Goal: Download file/media

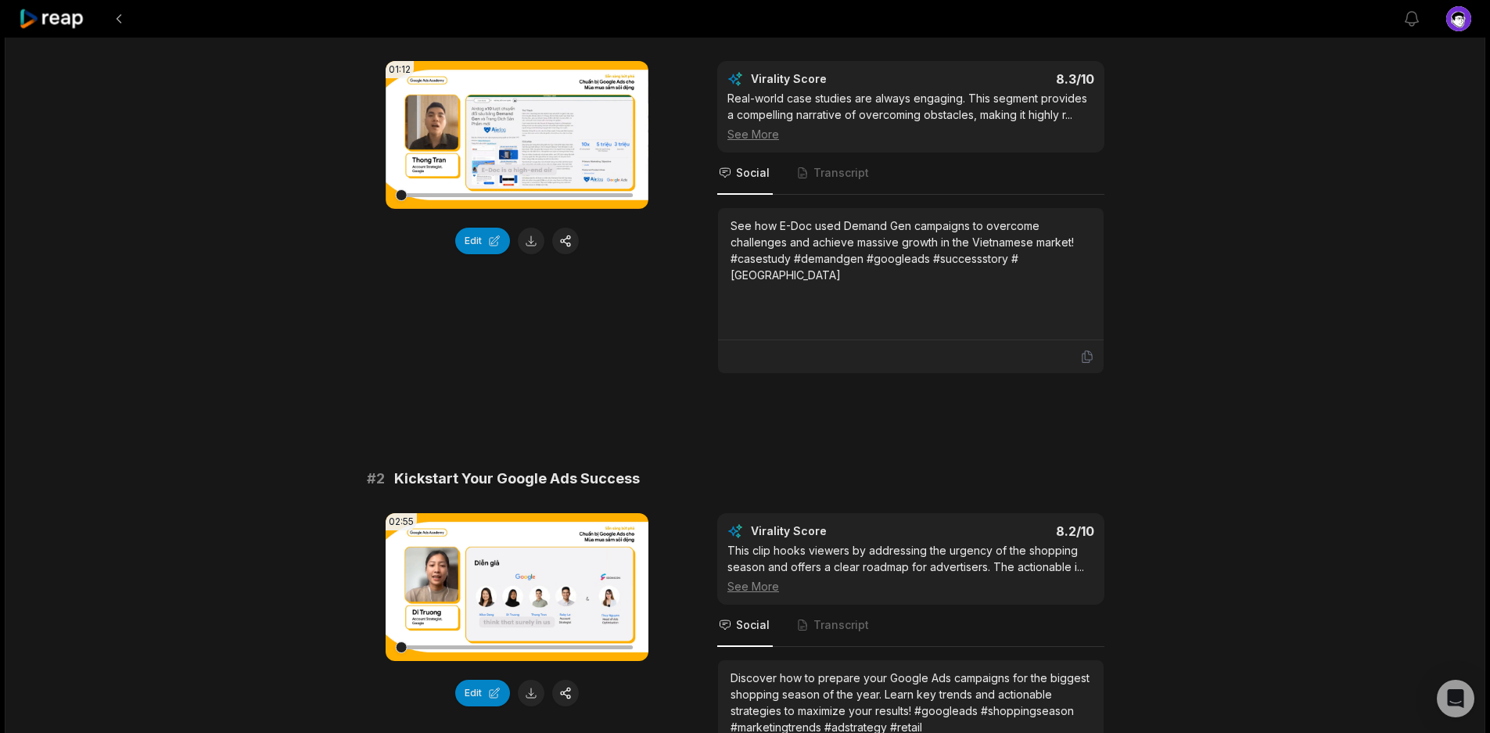
scroll to position [483, 0]
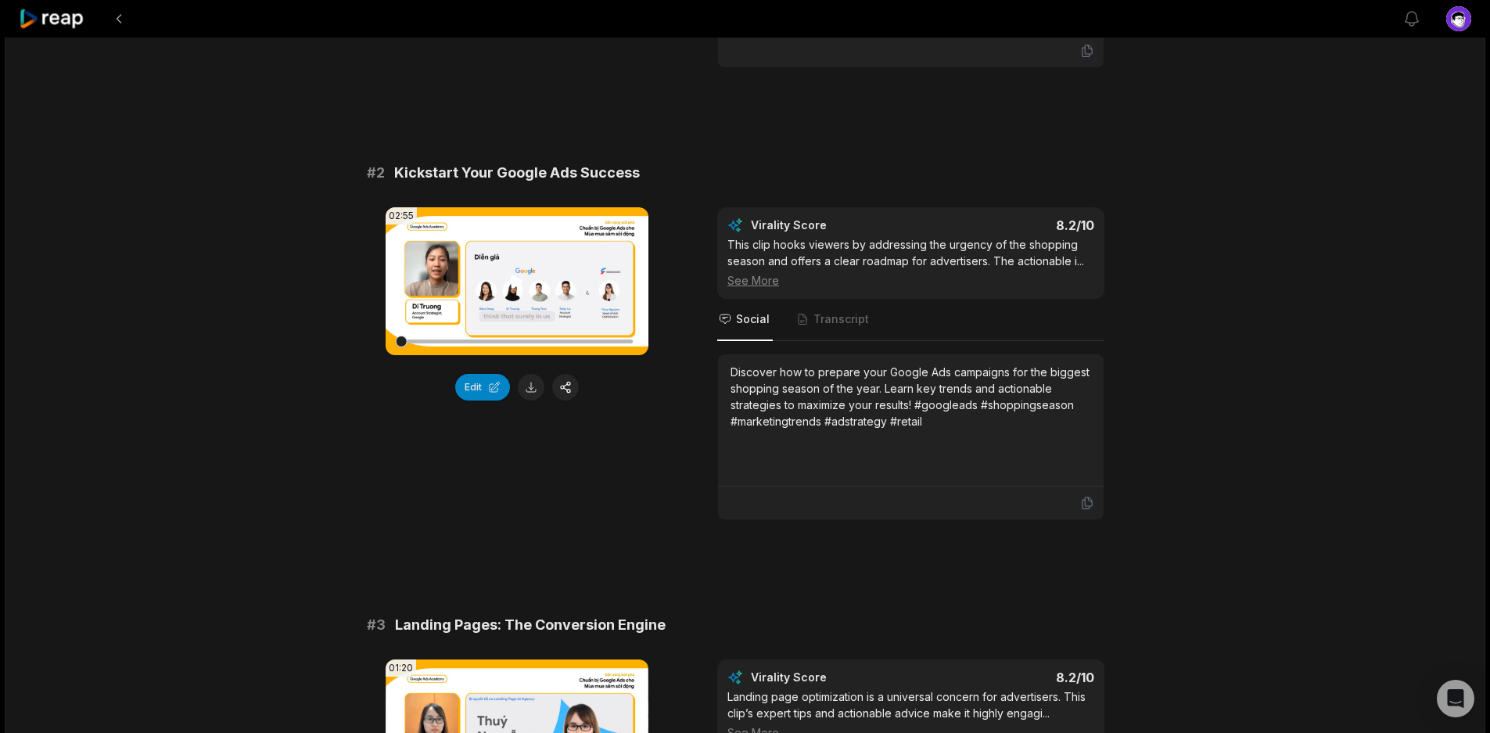
click at [508, 282] on icon at bounding box center [517, 281] width 19 height 19
click at [533, 308] on video "Your browser does not support mp4 format." at bounding box center [517, 281] width 263 height 148
click at [518, 276] on icon at bounding box center [517, 281] width 19 height 19
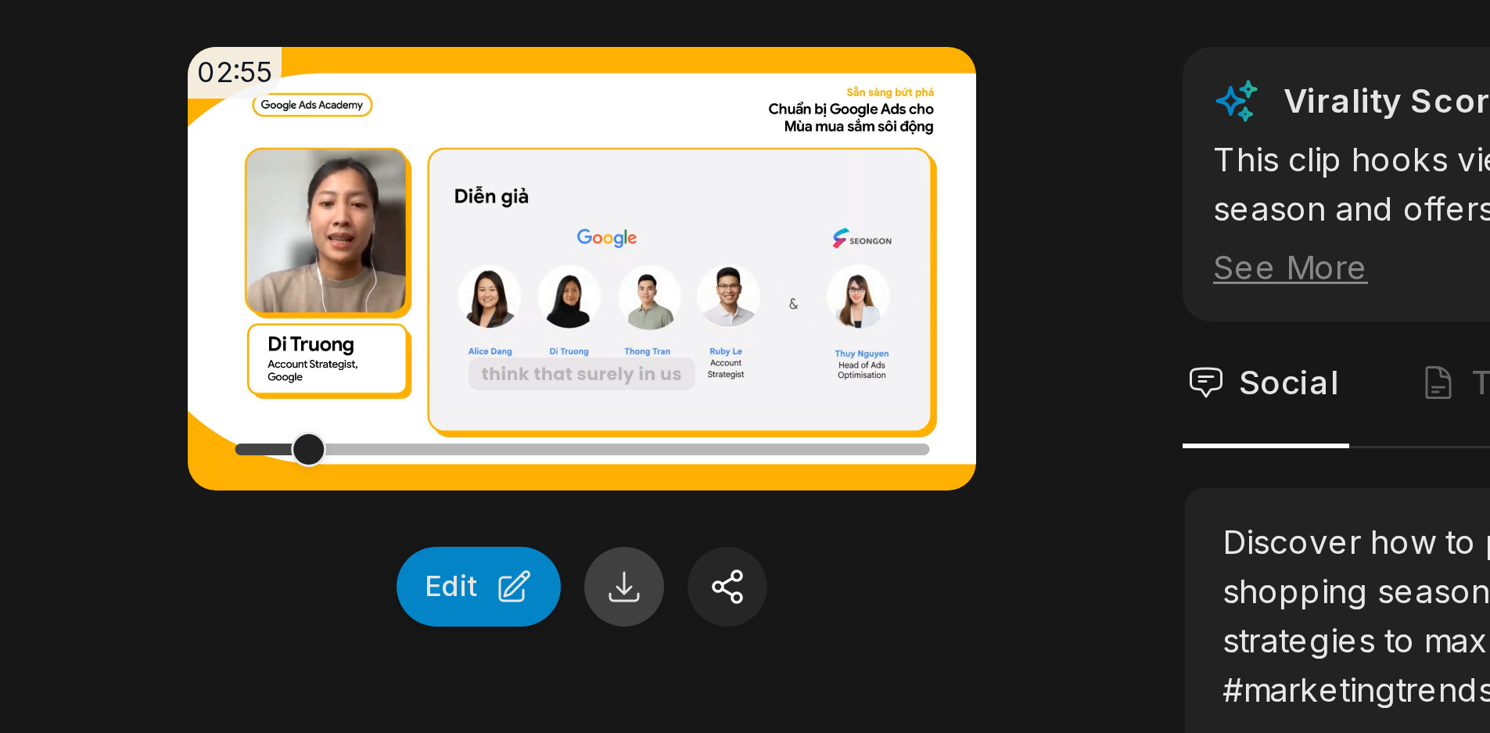
click at [533, 379] on button at bounding box center [531, 387] width 27 height 27
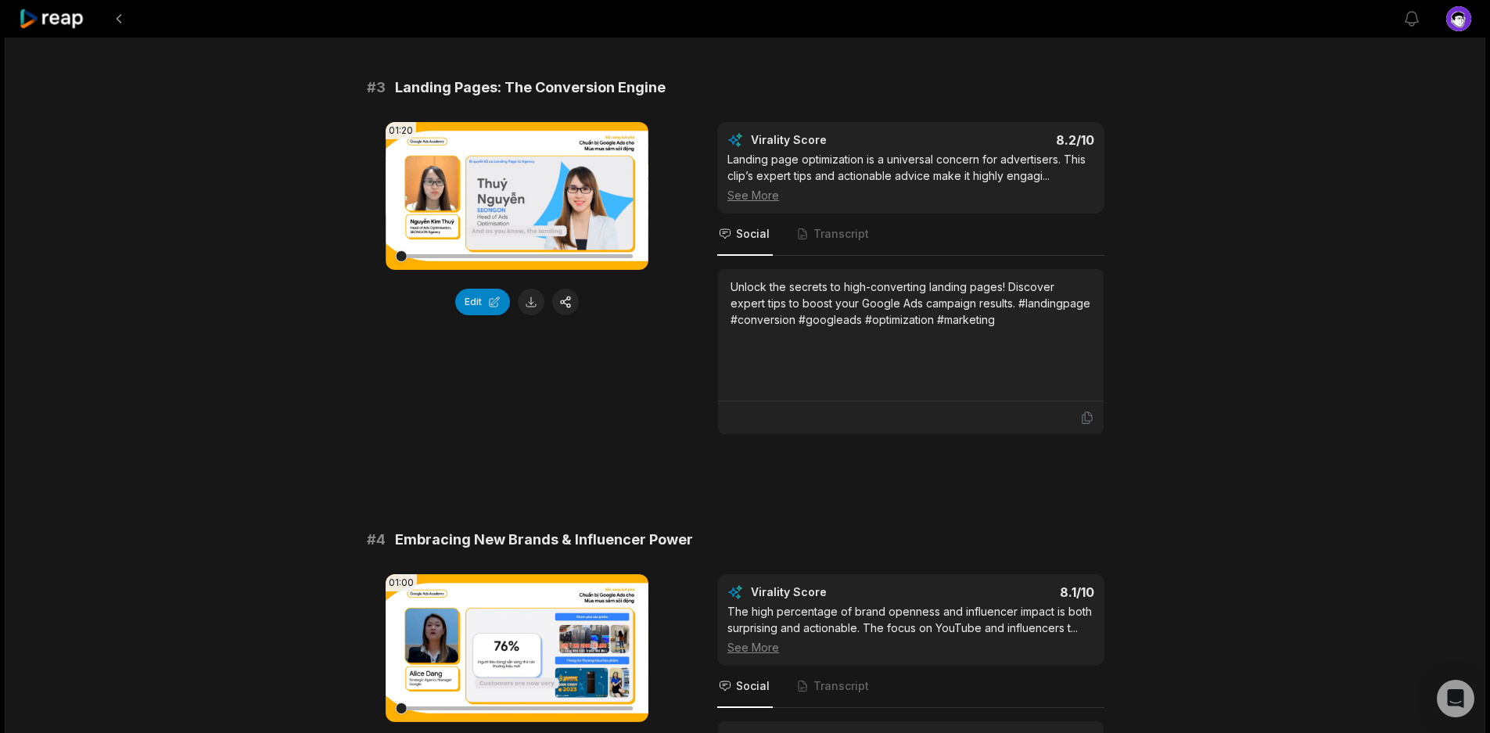
scroll to position [979, 0]
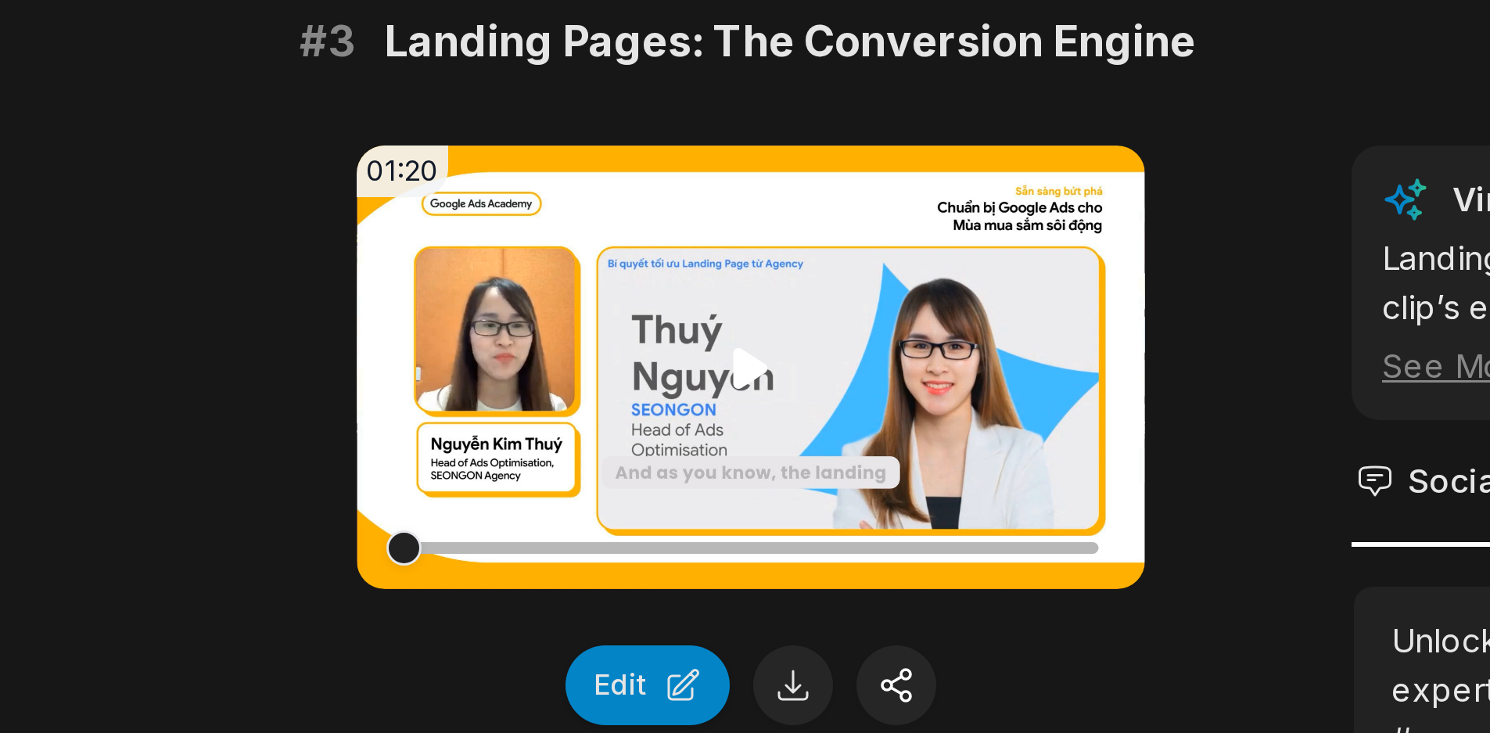
click at [508, 236] on icon at bounding box center [517, 237] width 19 height 19
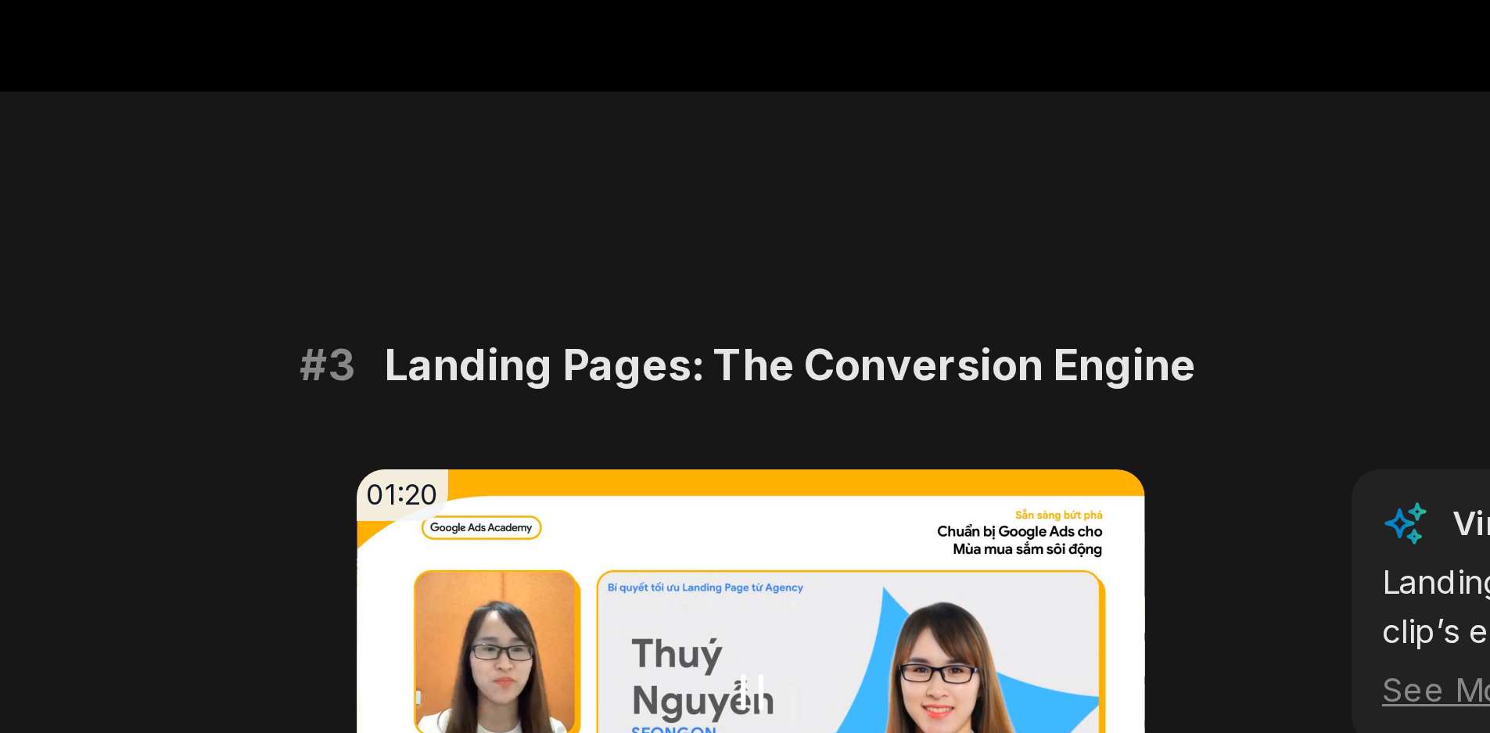
scroll to position [943, 0]
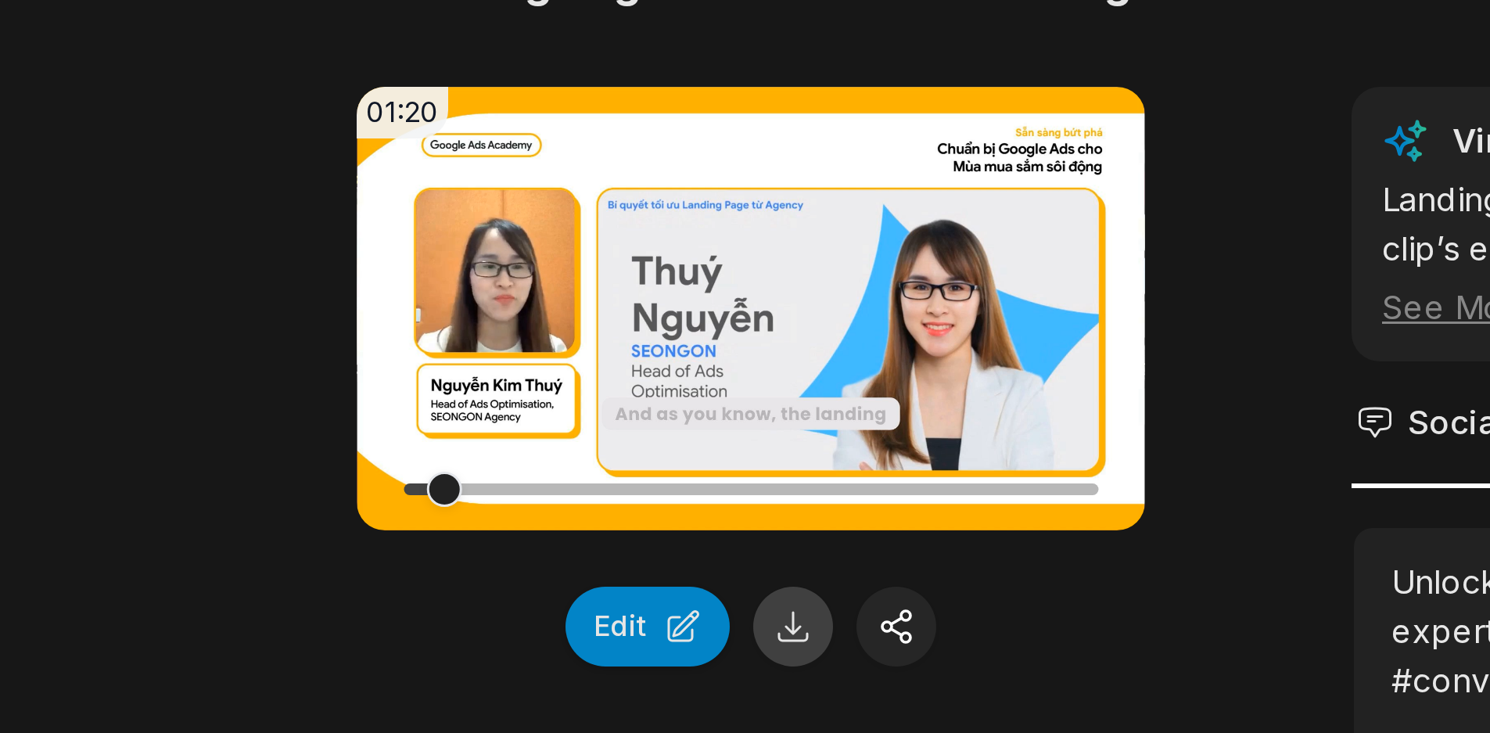
click at [534, 377] on button at bounding box center [531, 379] width 27 height 27
click at [632, 378] on div "Edit" at bounding box center [517, 379] width 263 height 27
click at [465, 333] on div at bounding box center [517, 334] width 232 height 4
click at [480, 333] on div at bounding box center [517, 334] width 232 height 4
click at [497, 333] on div at bounding box center [517, 334] width 232 height 4
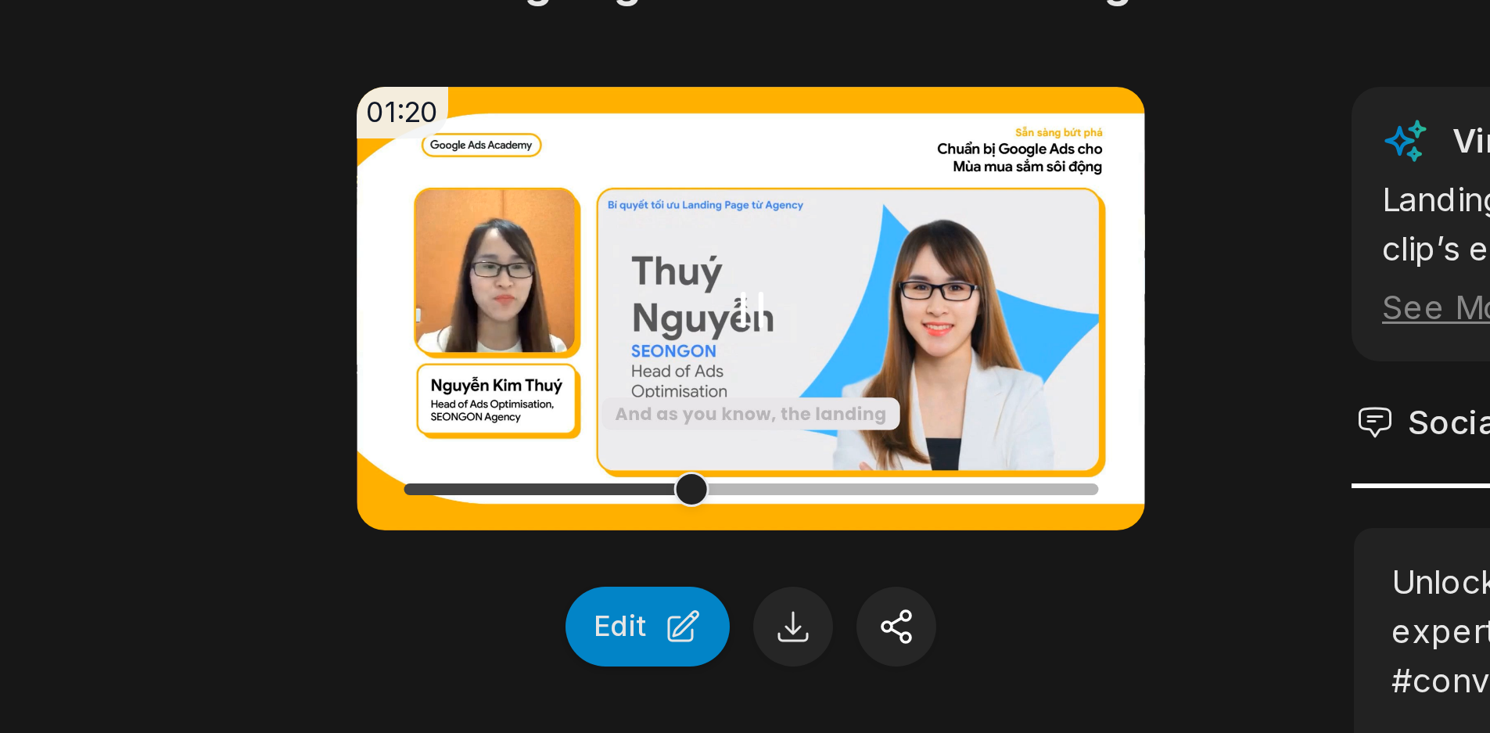
click at [526, 334] on div at bounding box center [517, 334] width 232 height 4
click at [555, 334] on div at bounding box center [517, 334] width 232 height 4
click at [590, 335] on div at bounding box center [517, 334] width 232 height 4
click at [600, 335] on div at bounding box center [517, 334] width 232 height 4
click at [490, 289] on video "Your browser does not support mp4 format." at bounding box center [517, 273] width 263 height 148
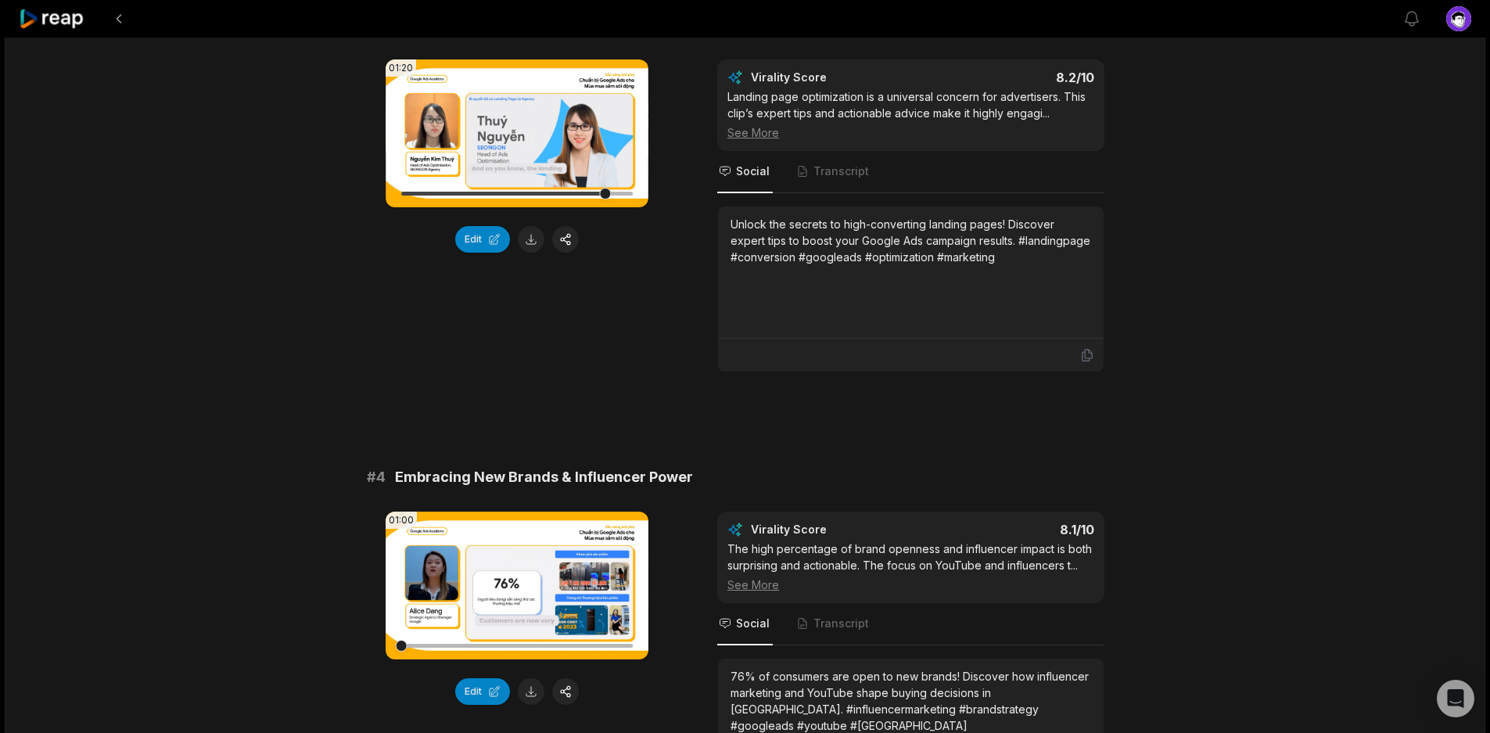
scroll to position [1283, 0]
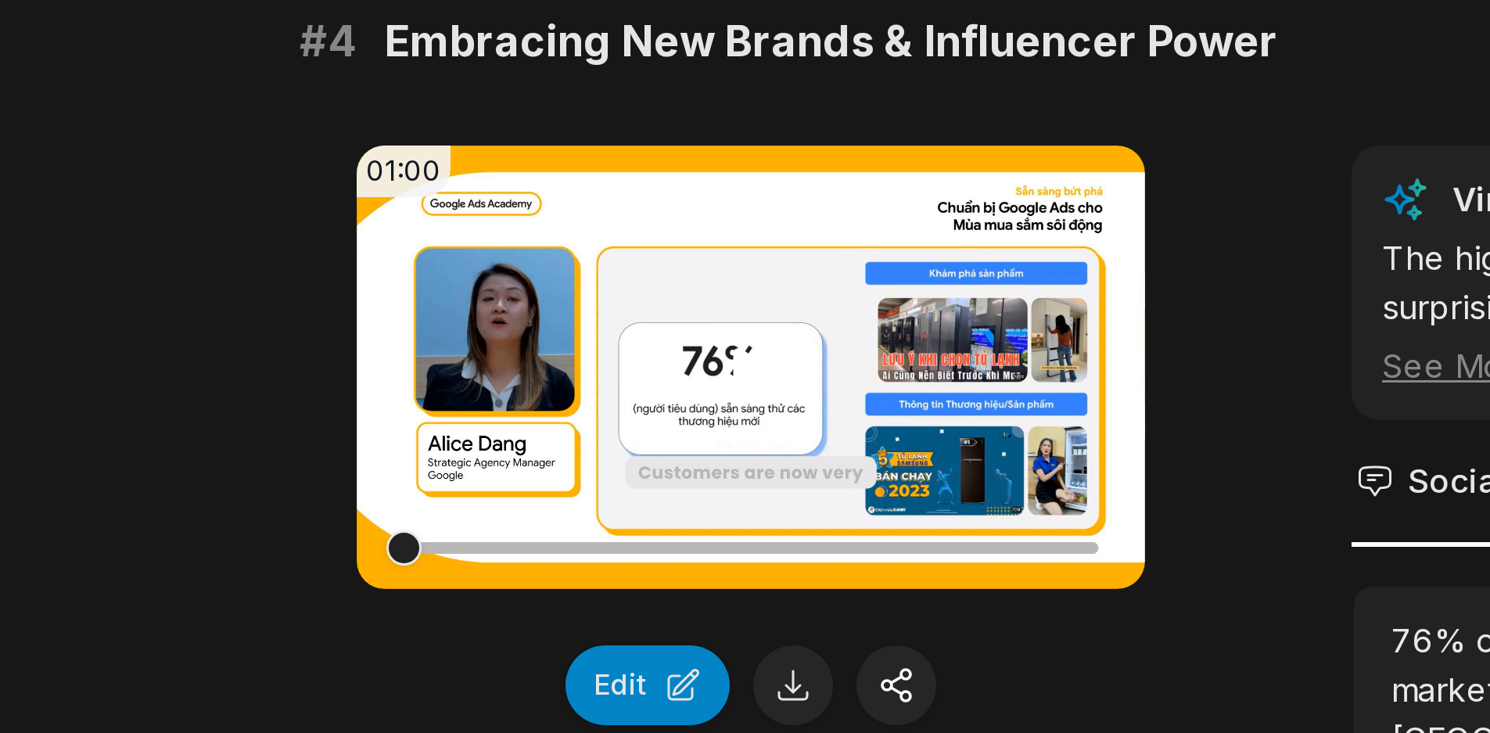
click at [508, 393] on icon at bounding box center [517, 386] width 19 height 19
click at [526, 483] on button at bounding box center [531, 492] width 27 height 27
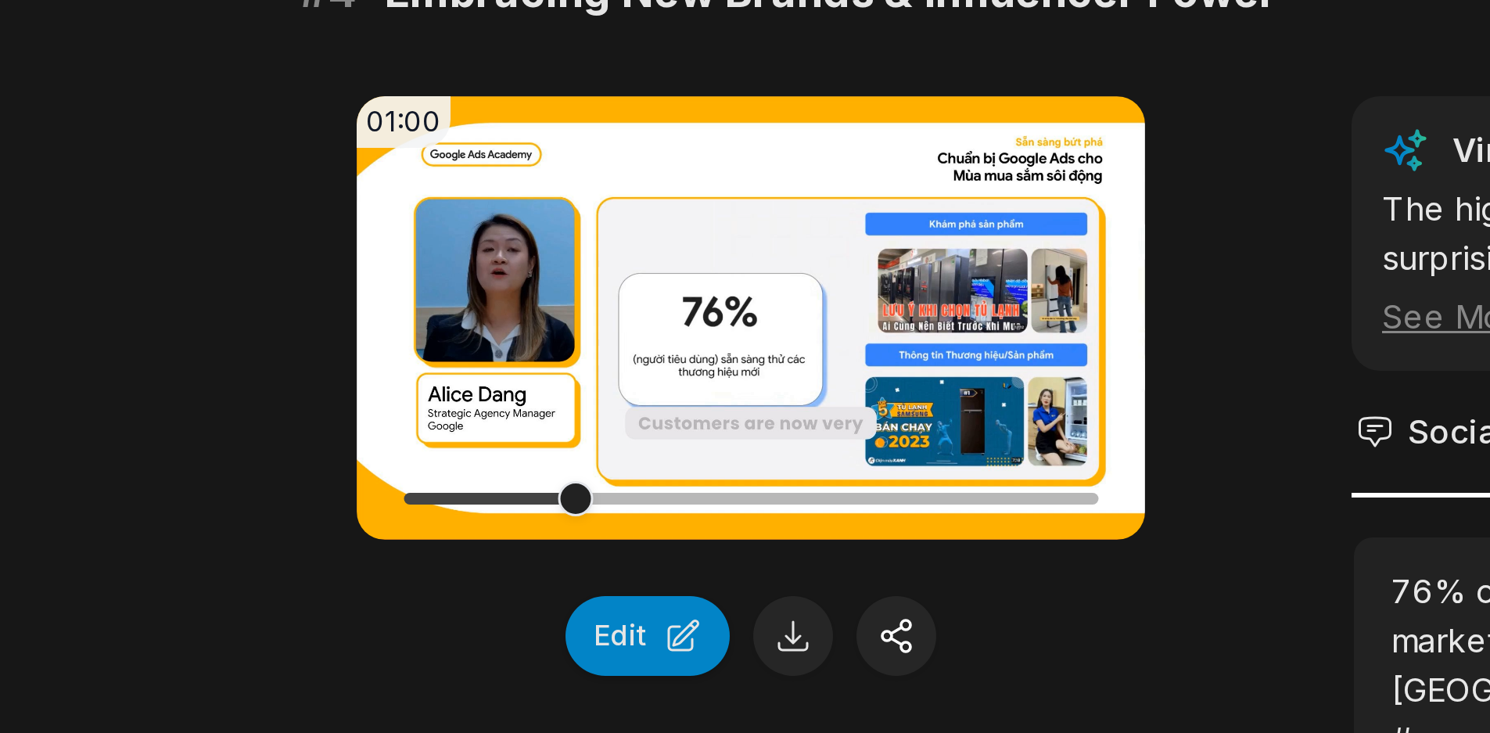
click at [666, 435] on div "01:00 Your browser does not support mp4 format. Edit Virality Score 8.1 /10 The…" at bounding box center [745, 468] width 757 height 313
click at [495, 447] on div at bounding box center [517, 446] width 232 height 4
click at [514, 447] on div at bounding box center [517, 446] width 232 height 4
click at [544, 448] on div at bounding box center [517, 446] width 232 height 27
click at [563, 449] on div at bounding box center [517, 446] width 232 height 27
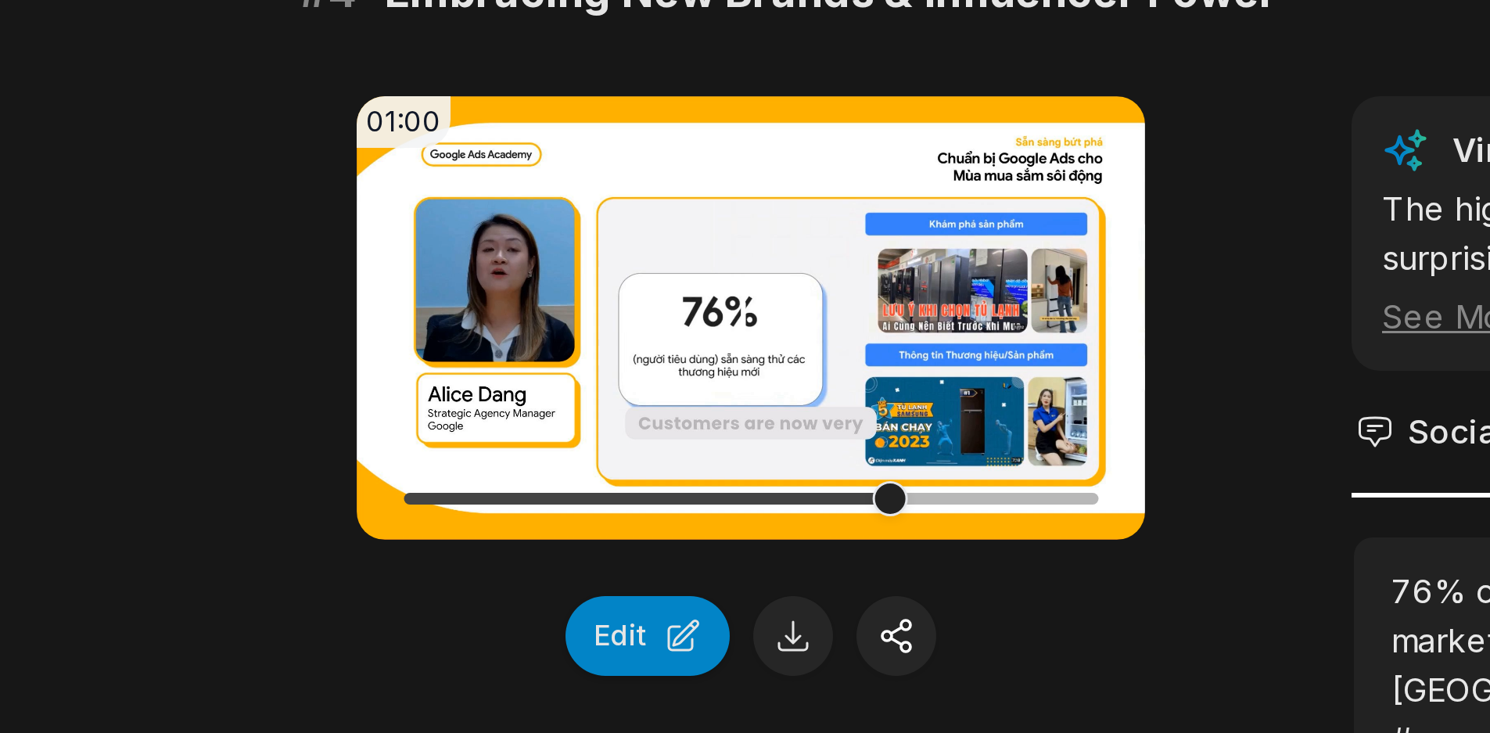
click at [590, 449] on div at bounding box center [517, 446] width 232 height 27
click at [607, 448] on div at bounding box center [517, 446] width 232 height 27
click at [678, 425] on div "01:00 Your browser does not support mp4 format. Edit Virality Score 8.1 /10 The…" at bounding box center [745, 468] width 757 height 313
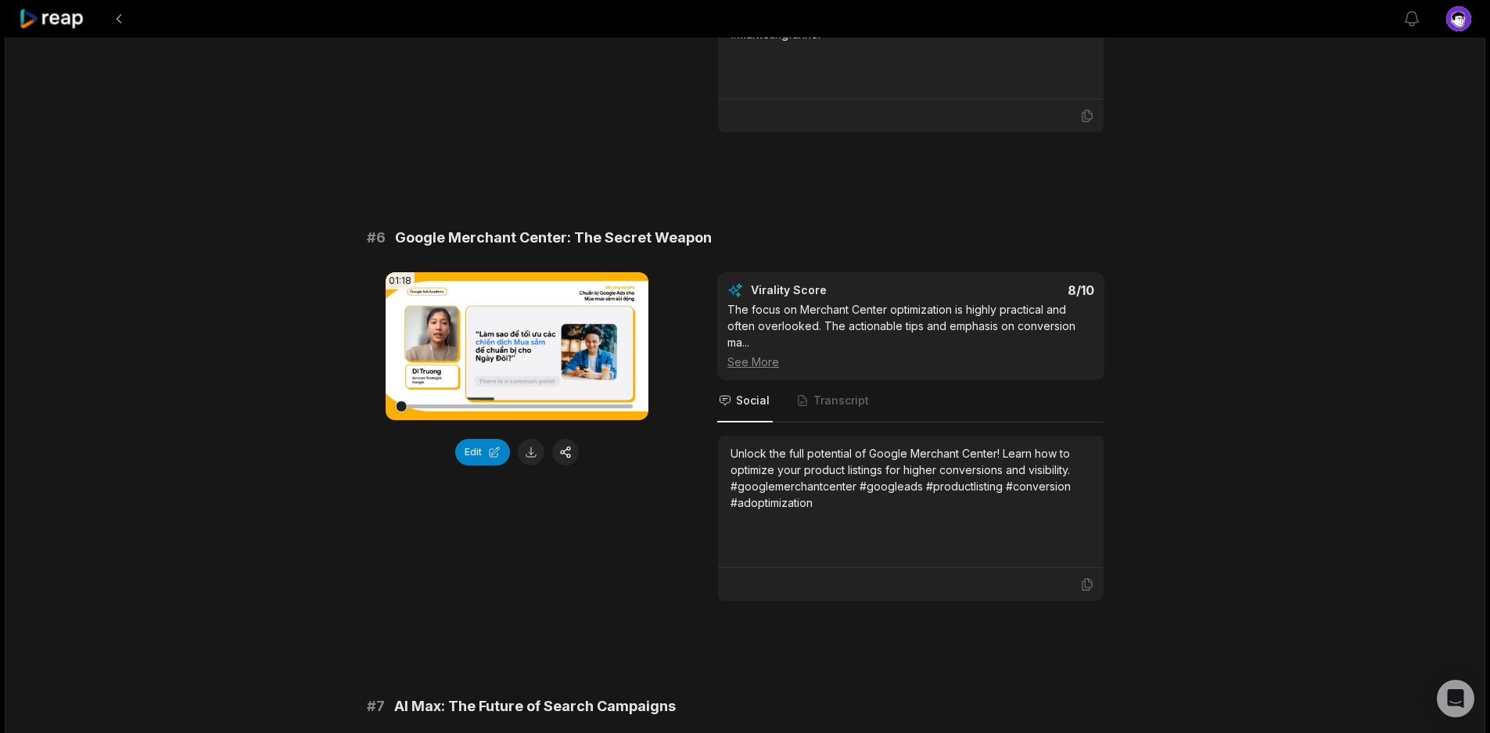
scroll to position [2212, 0]
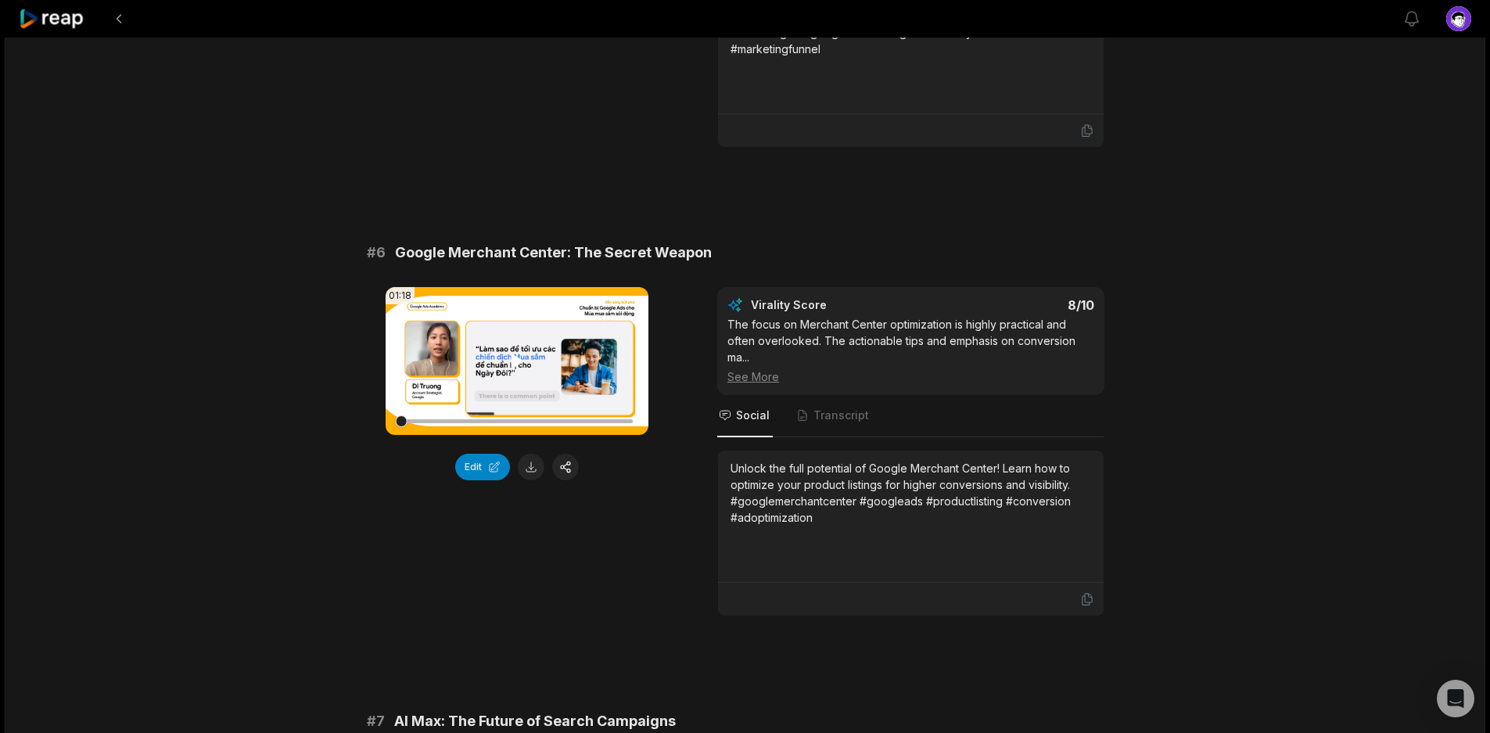
click at [526, 365] on icon at bounding box center [517, 361] width 19 height 19
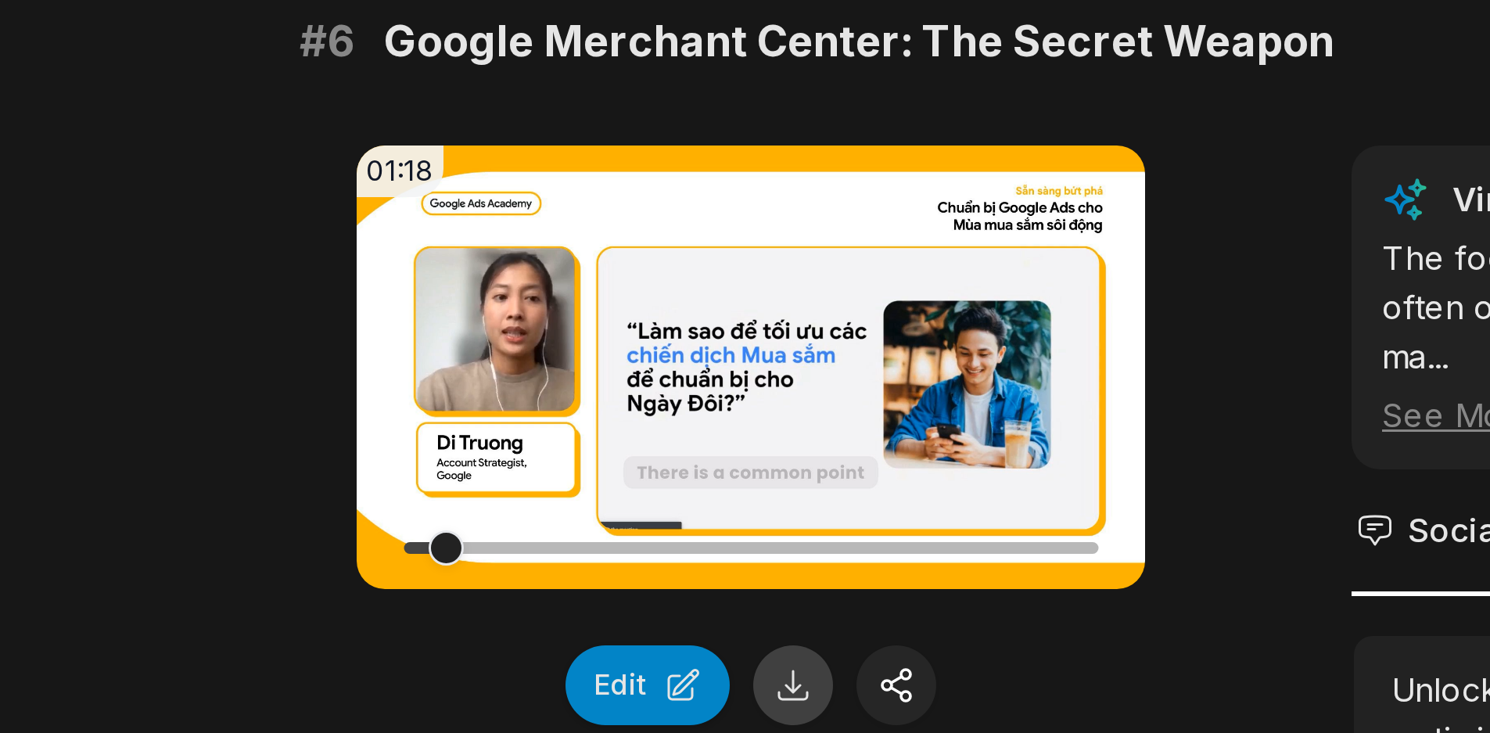
click at [530, 469] on button at bounding box center [531, 467] width 27 height 27
click at [344, 389] on div "01:45:00 Google Ads Academy Sẵn sàng Bứt phá Chuẩn bị Google Ads cho M…" at bounding box center [745, 217] width 1481 height 4783
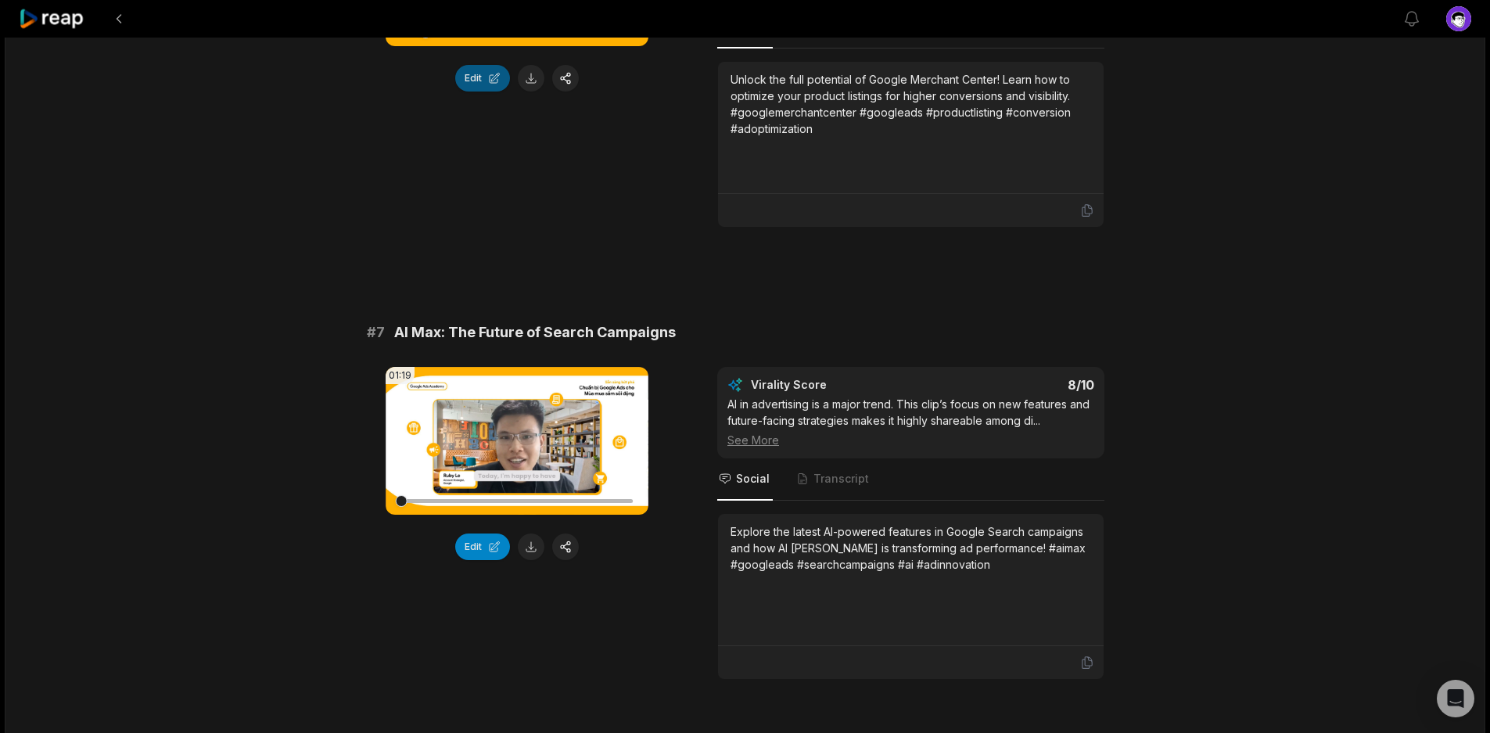
scroll to position [2810, 0]
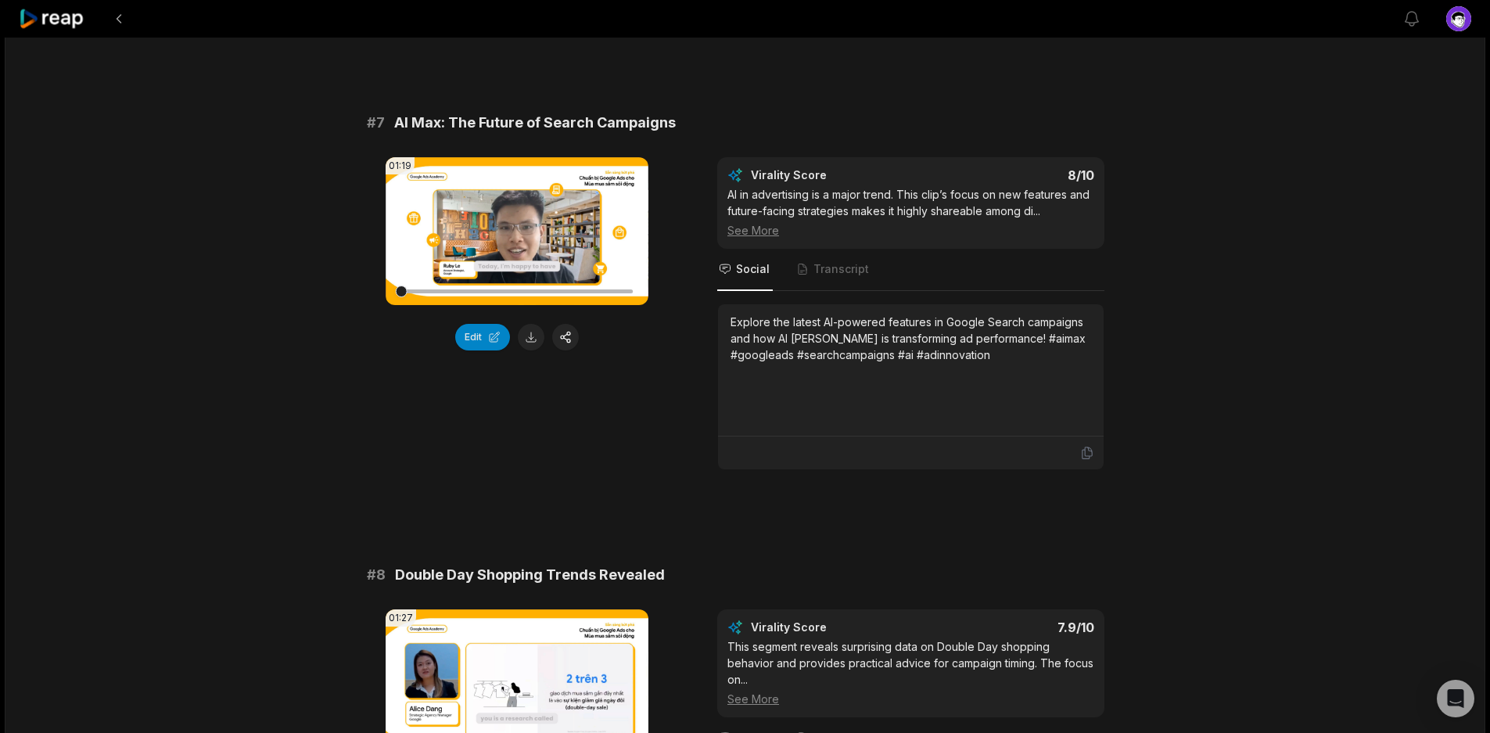
click at [476, 461] on div "01:19 Your browser does not support mp4 format. Edit" at bounding box center [517, 313] width 263 height 313
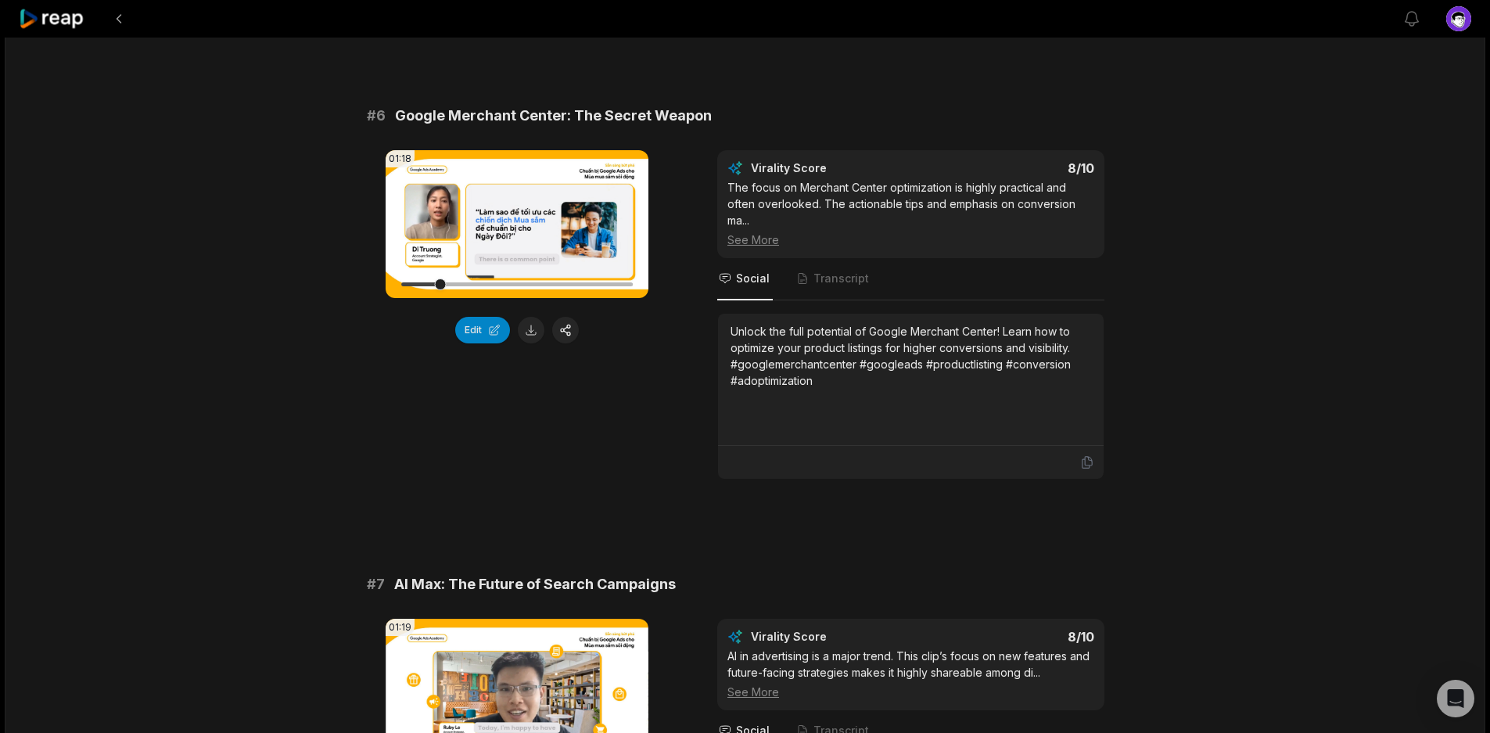
scroll to position [2306, 0]
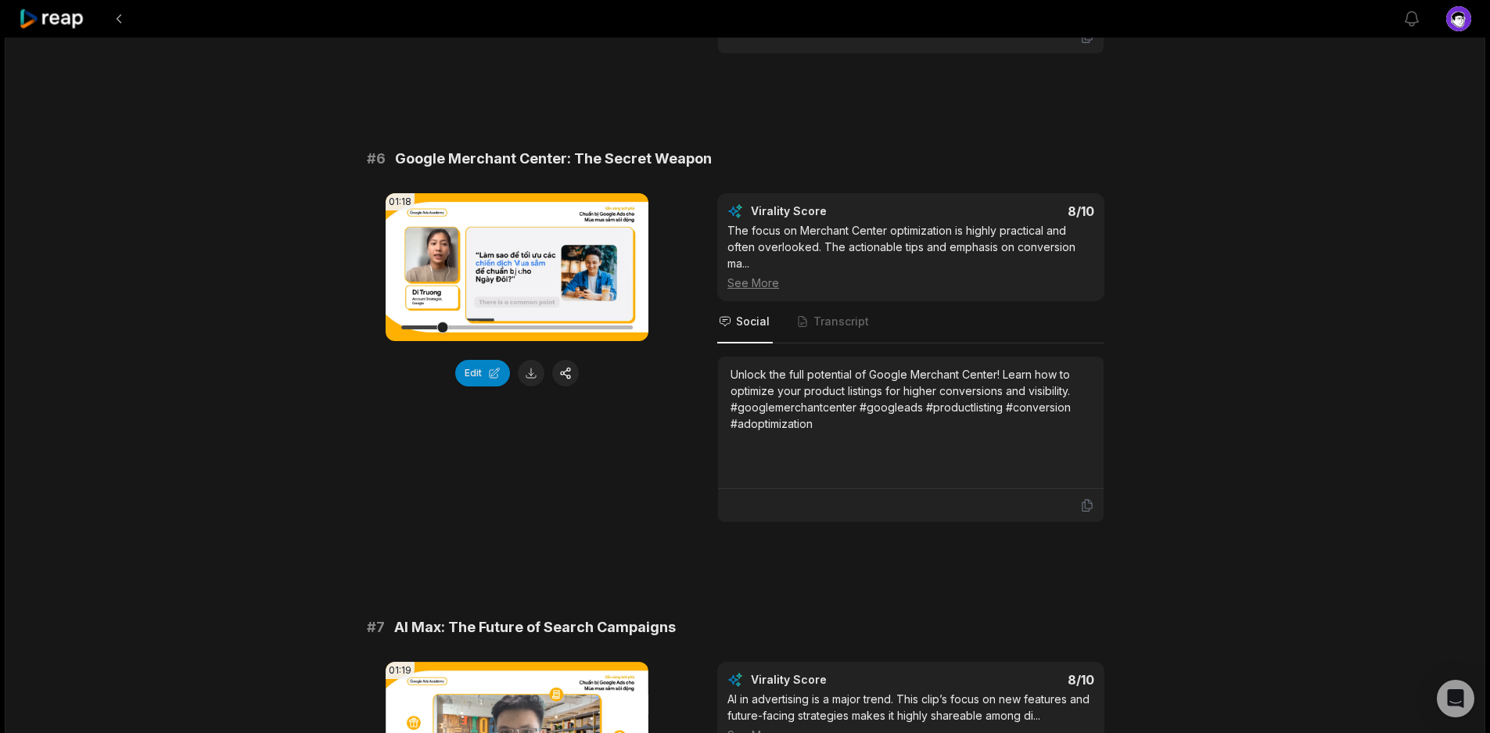
click at [499, 253] on video "Your browser does not support mp4 format." at bounding box center [517, 267] width 263 height 148
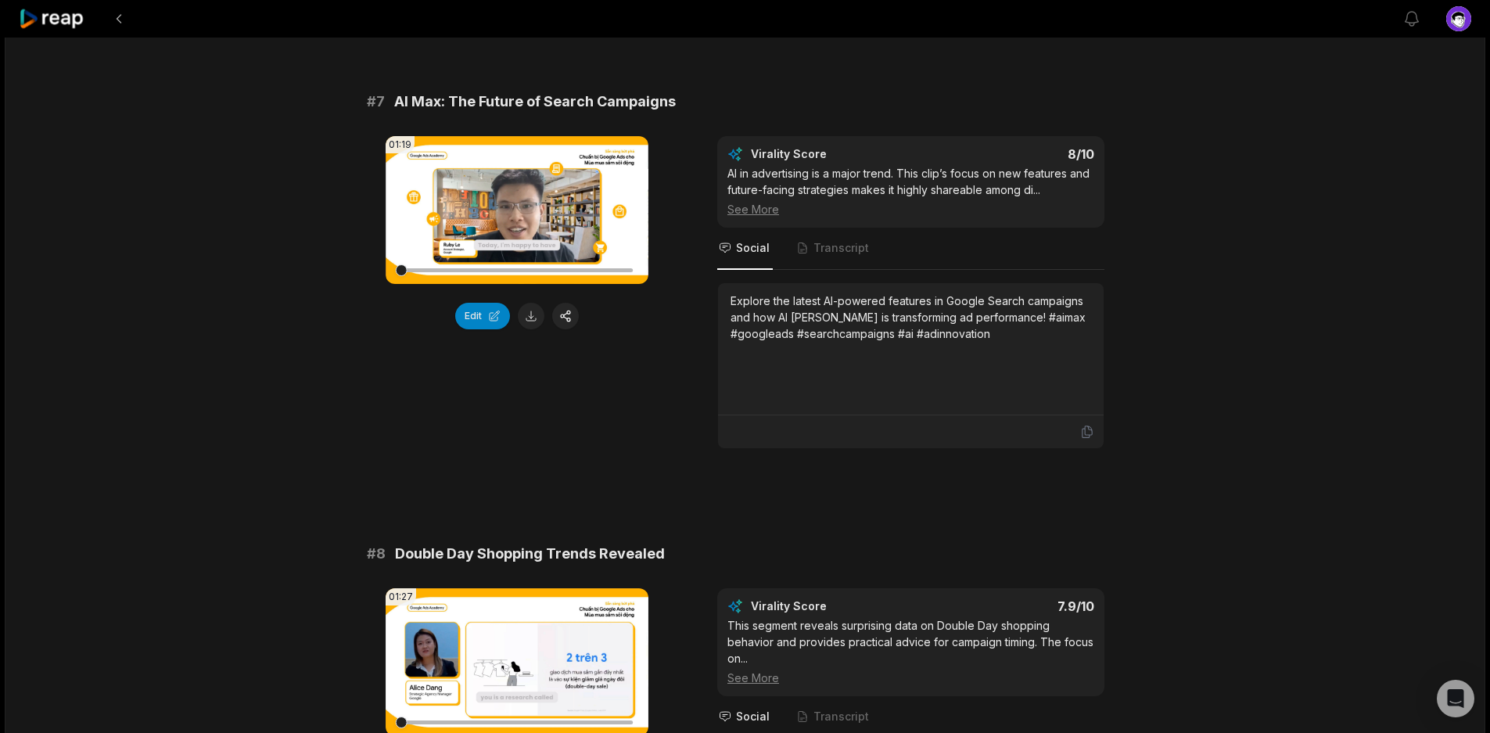
scroll to position [2997, 0]
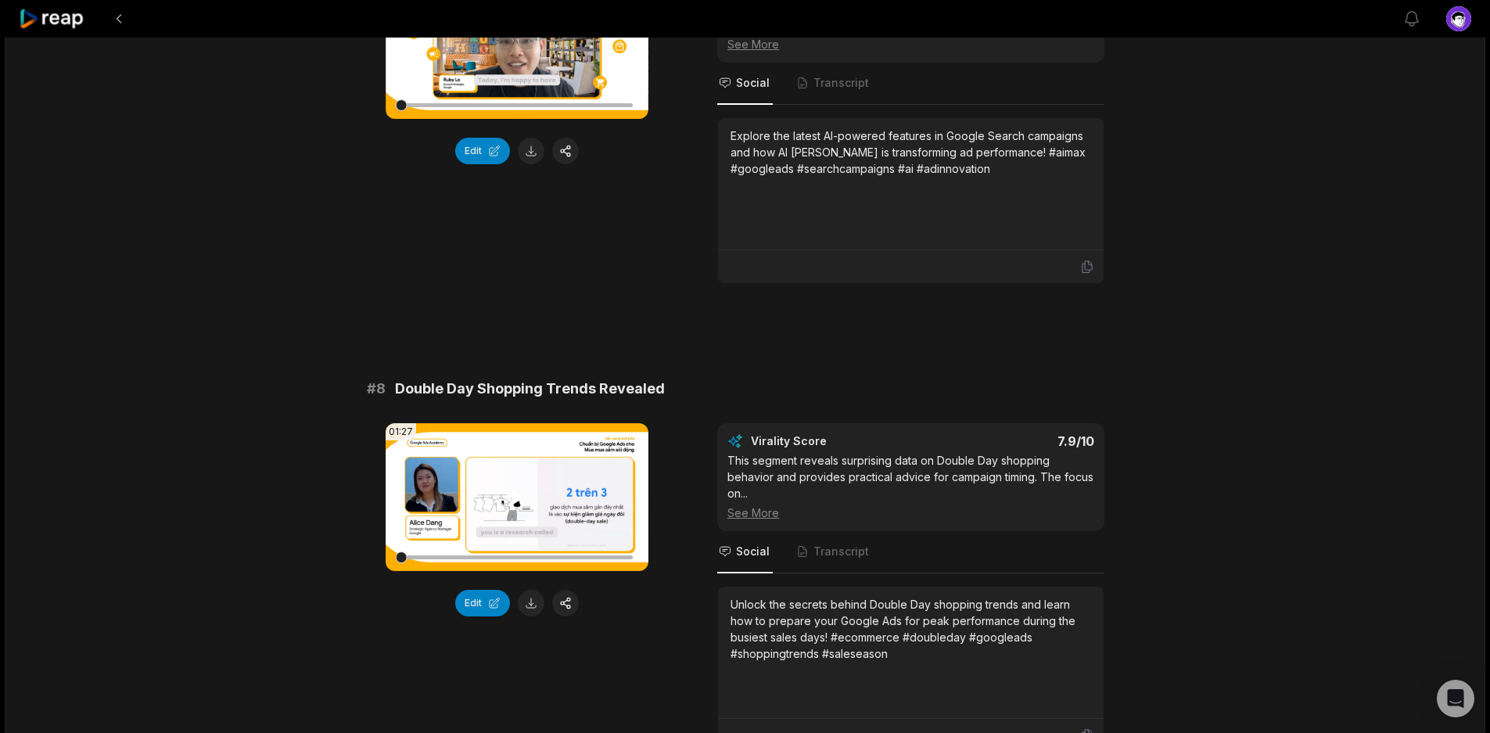
click at [493, 488] on video "Your browser does not support mp4 format." at bounding box center [517, 497] width 263 height 148
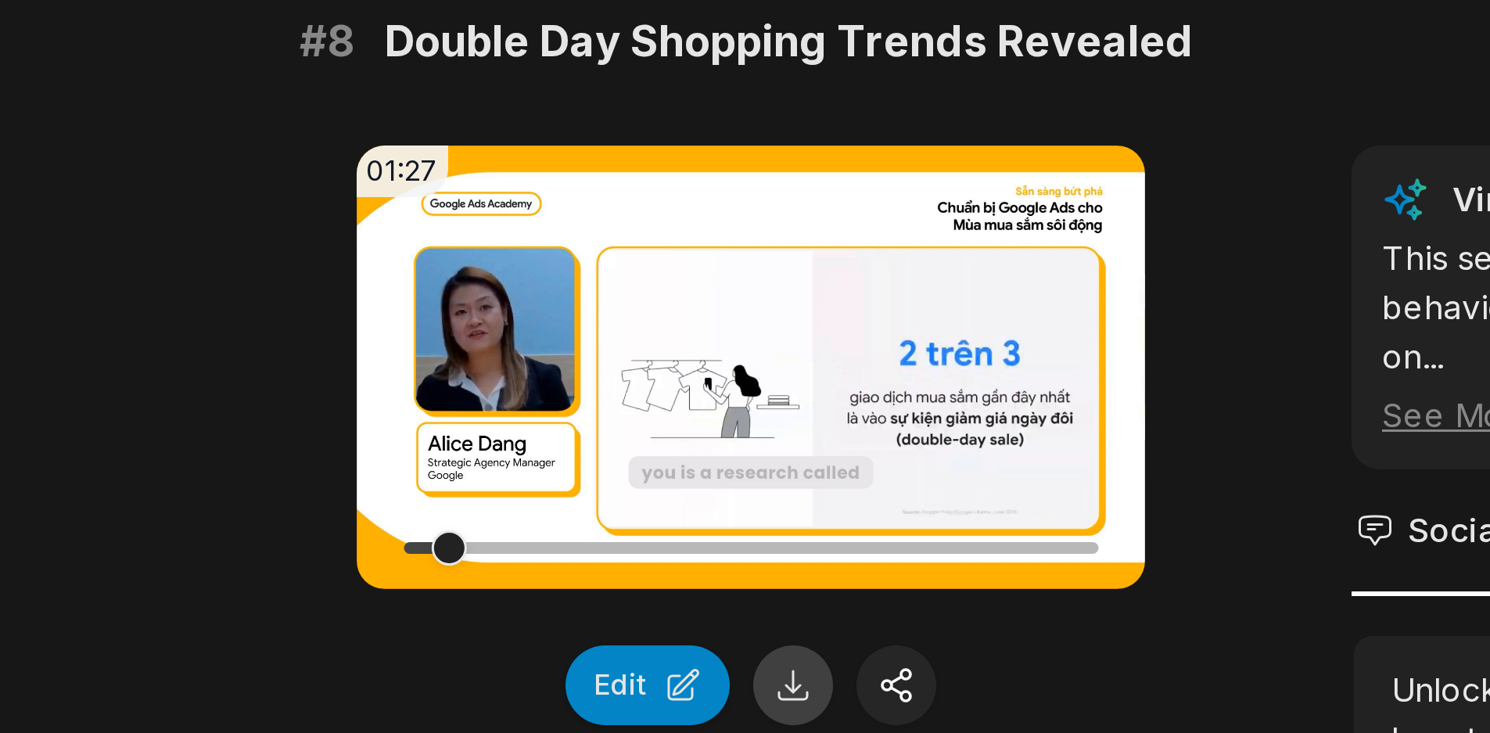
click at [530, 605] on button at bounding box center [531, 603] width 27 height 27
click at [680, 533] on div "01:27 Your browser does not support mp4 format. Edit Virality Score 7.9 /10 Thi…" at bounding box center [745, 587] width 757 height 329
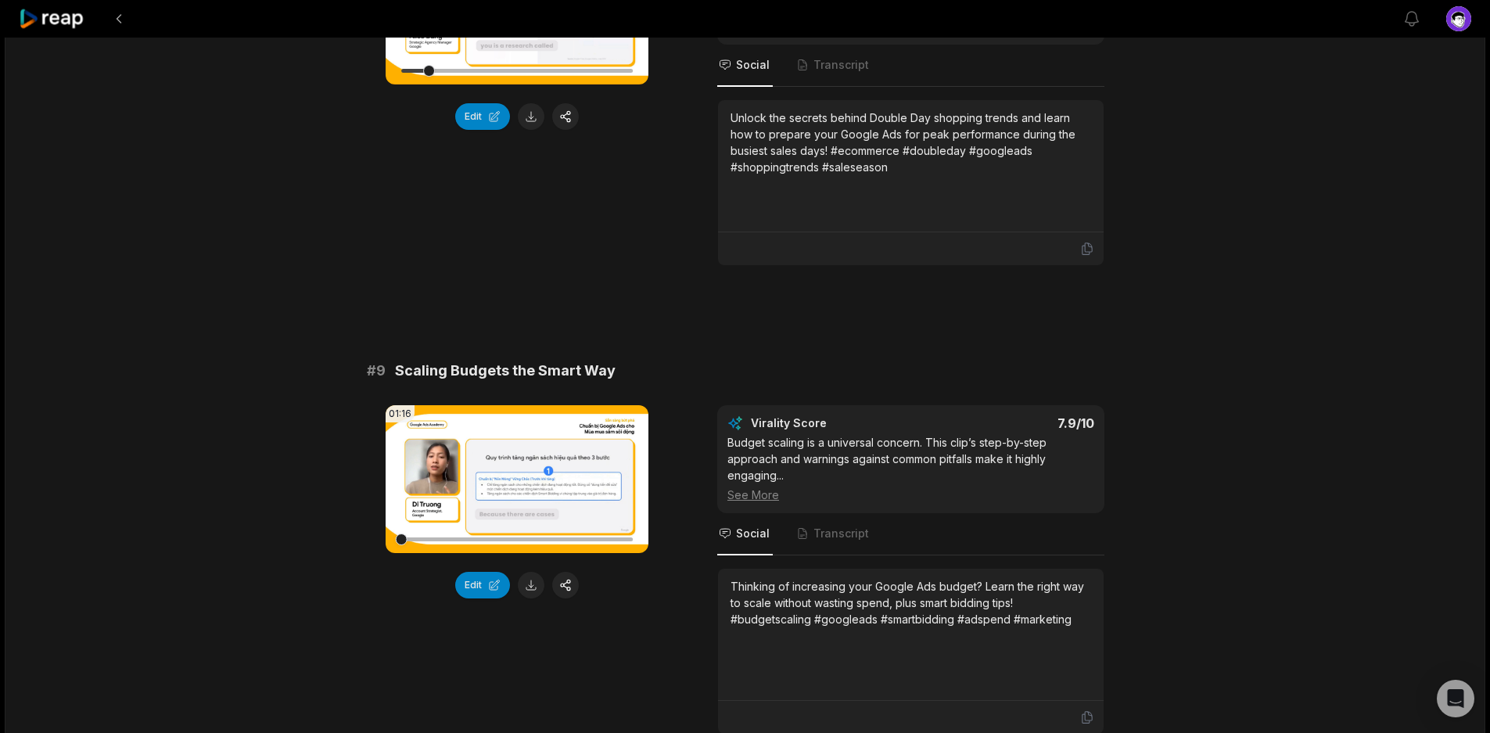
click at [666, 431] on div "01:16 Your browser does not support mp4 format. Edit Virality Score 7.9 /10 Bud…" at bounding box center [745, 569] width 757 height 329
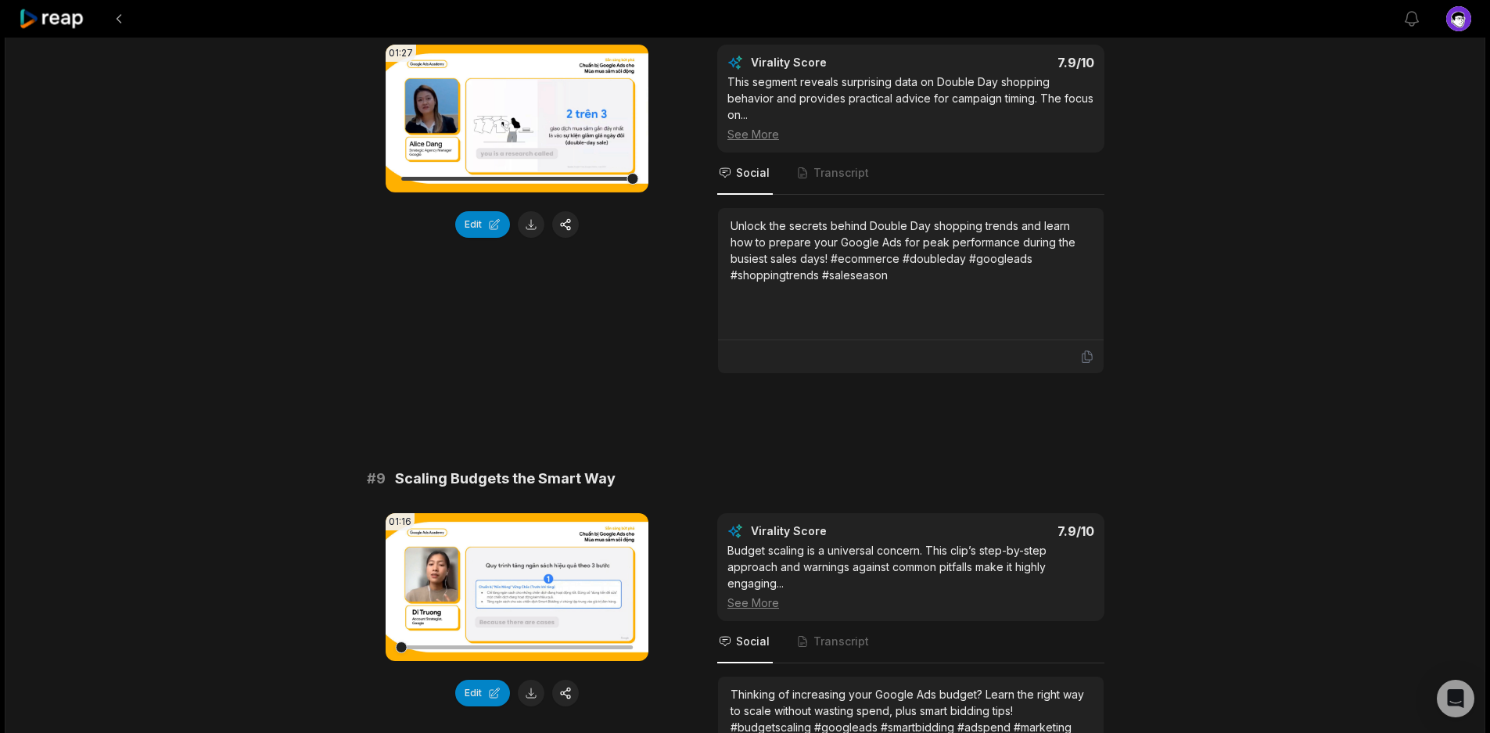
scroll to position [4092, 0]
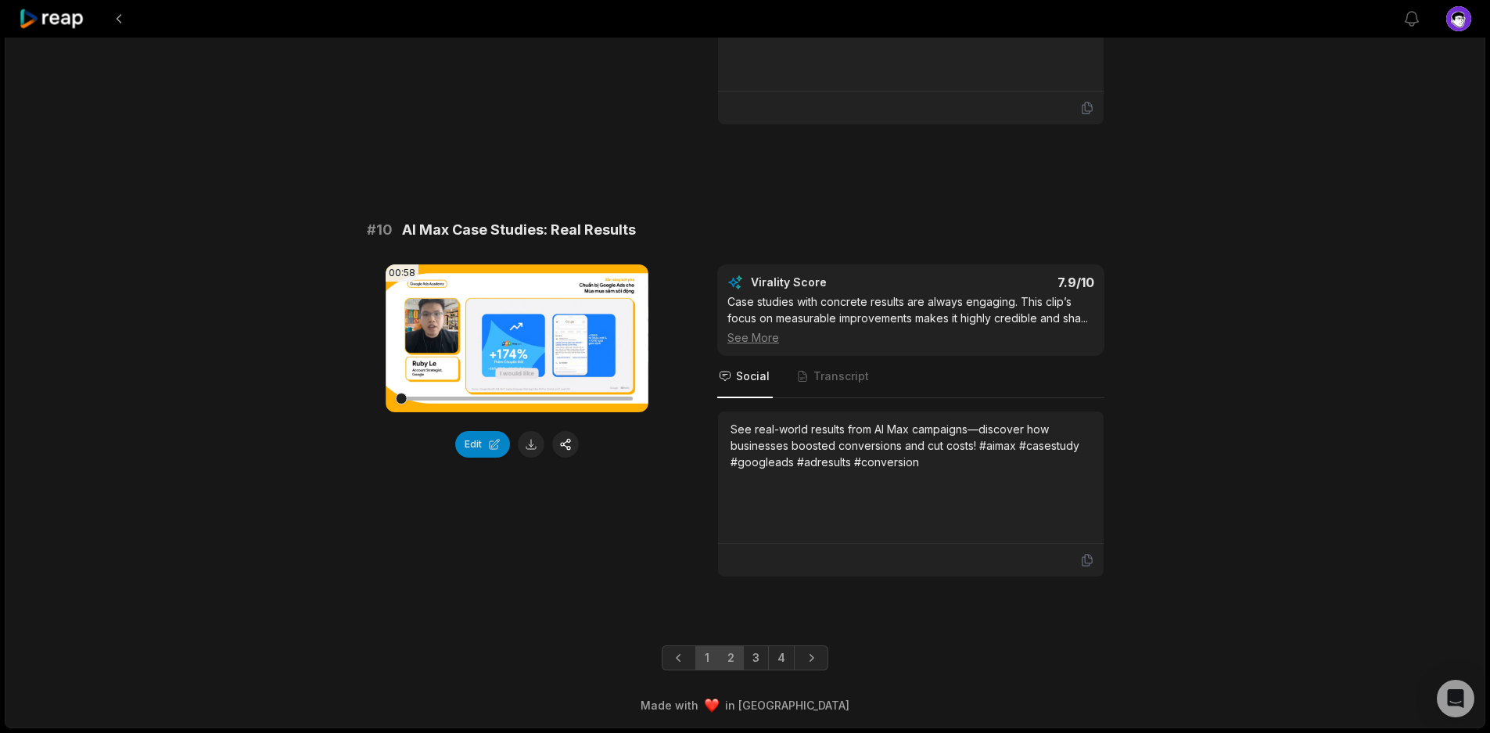
click at [734, 652] on link "2" at bounding box center [731, 657] width 26 height 25
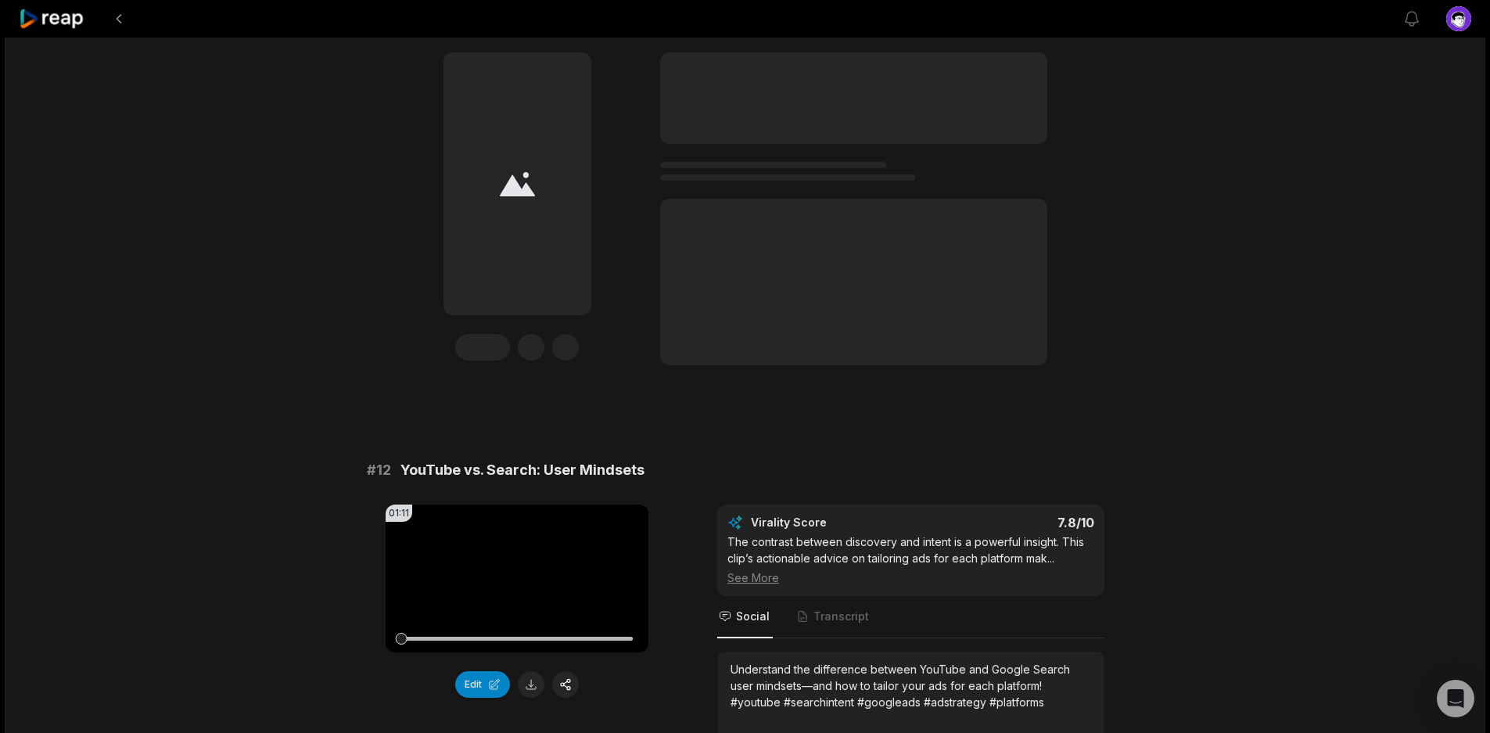
scroll to position [0, 0]
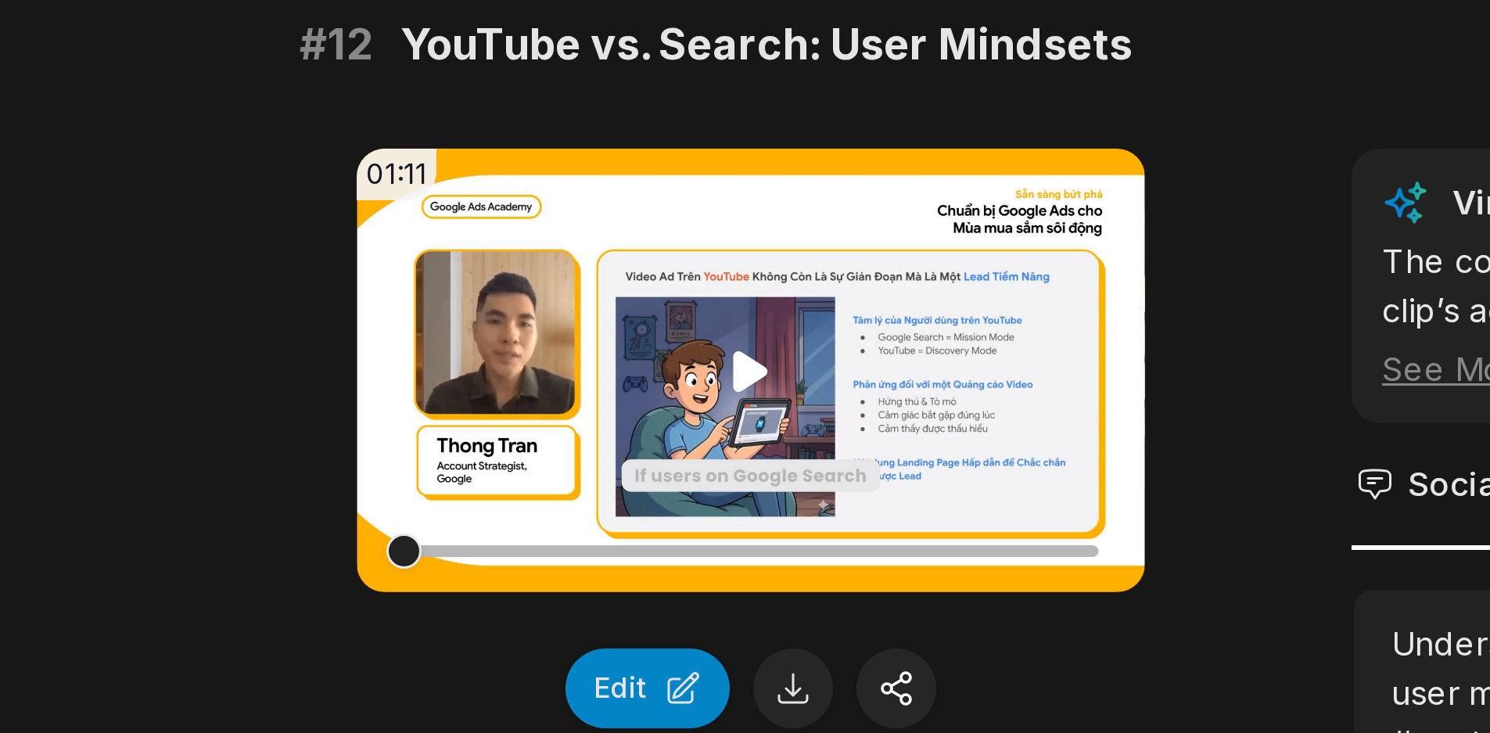
scroll to position [154, 0]
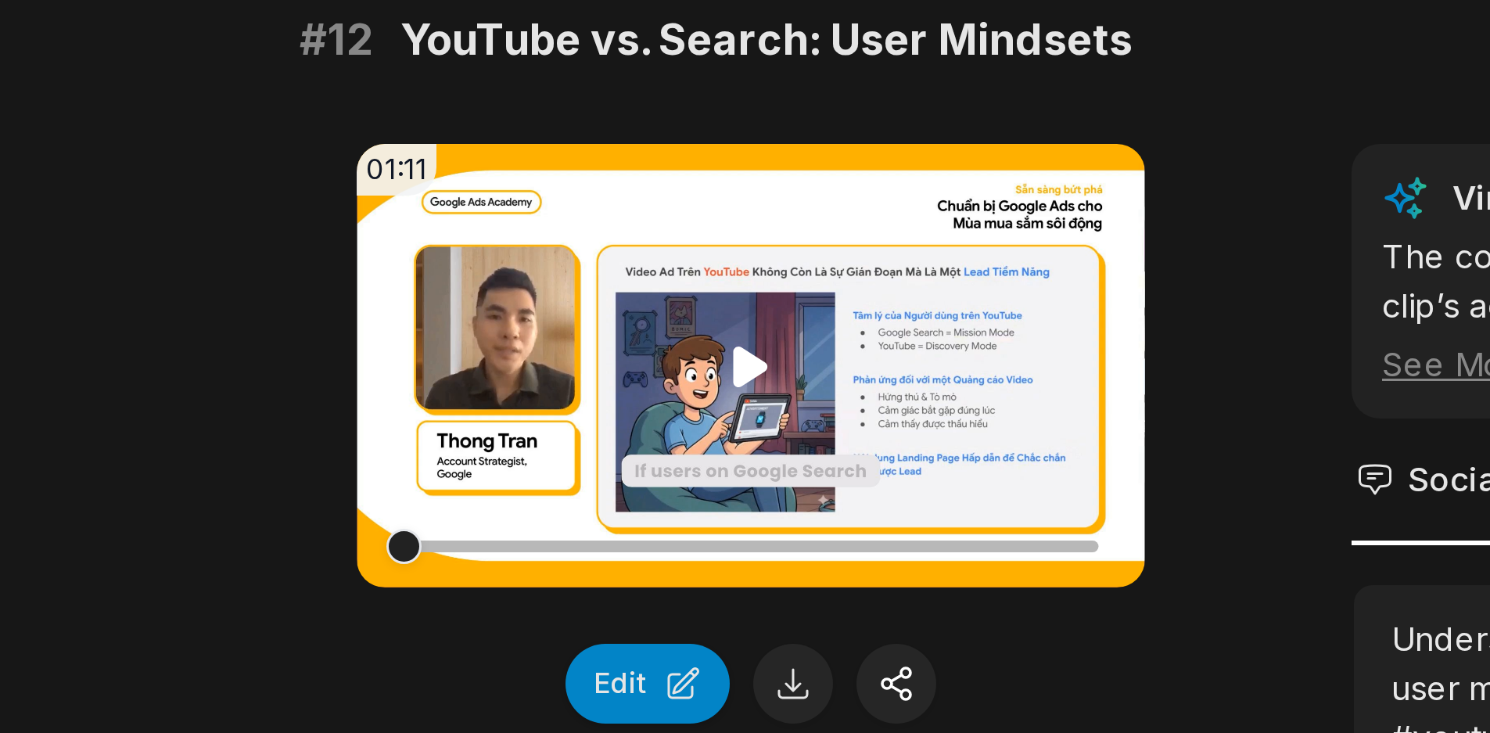
click at [515, 605] on icon at bounding box center [517, 611] width 19 height 19
click at [530, 711] on button at bounding box center [531, 716] width 27 height 27
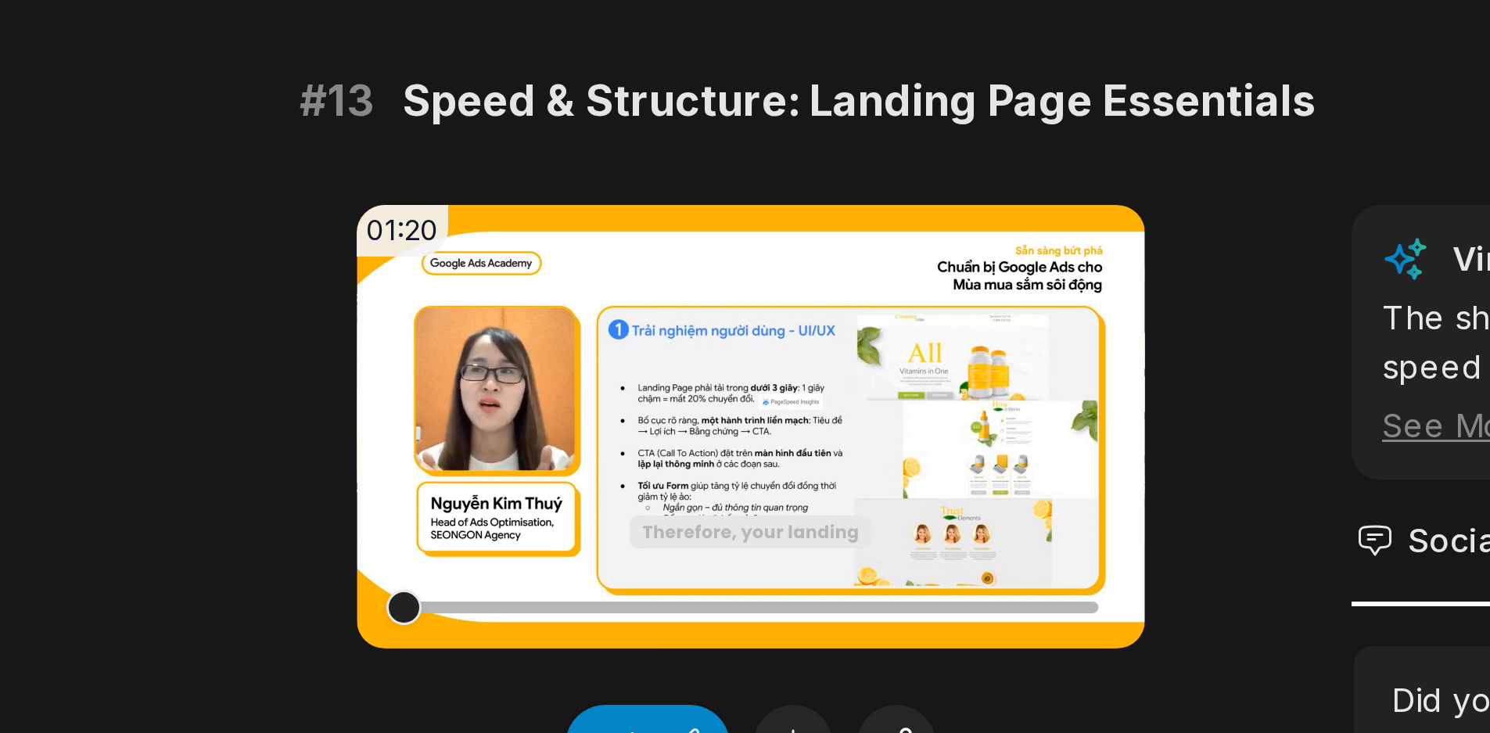
scroll to position [587, 0]
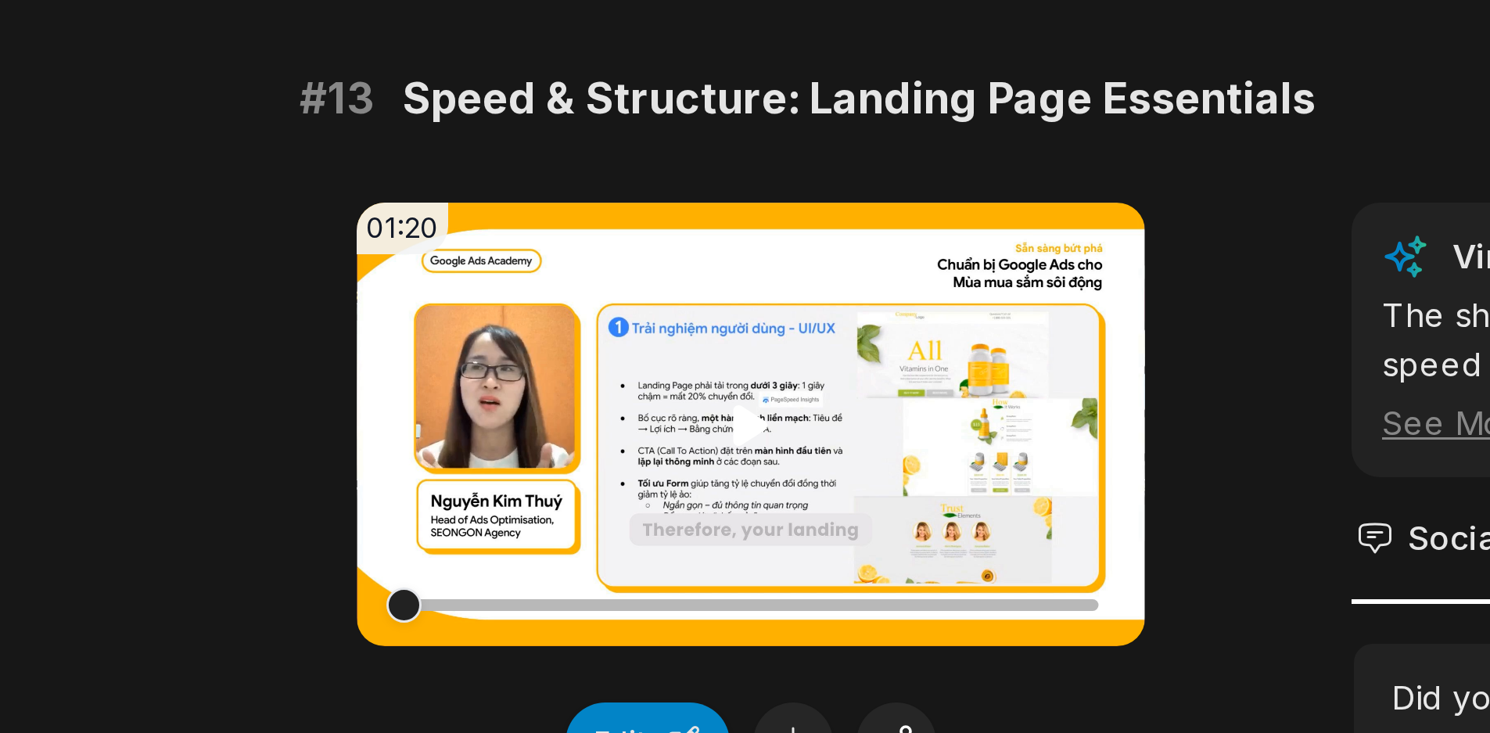
click at [505, 629] on video "Your browser does not support mp4 format." at bounding box center [517, 630] width 263 height 148
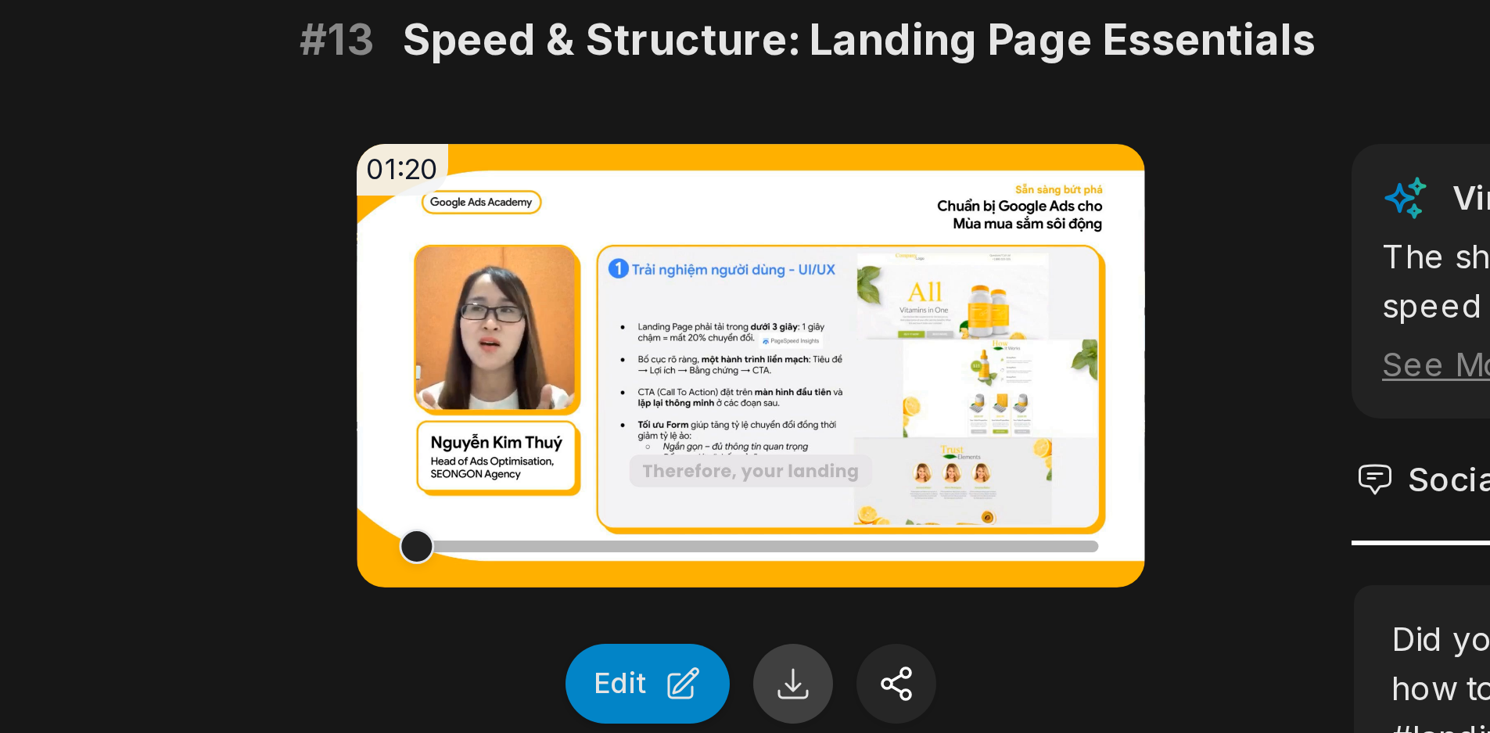
click at [537, 709] on button at bounding box center [531, 716] width 27 height 27
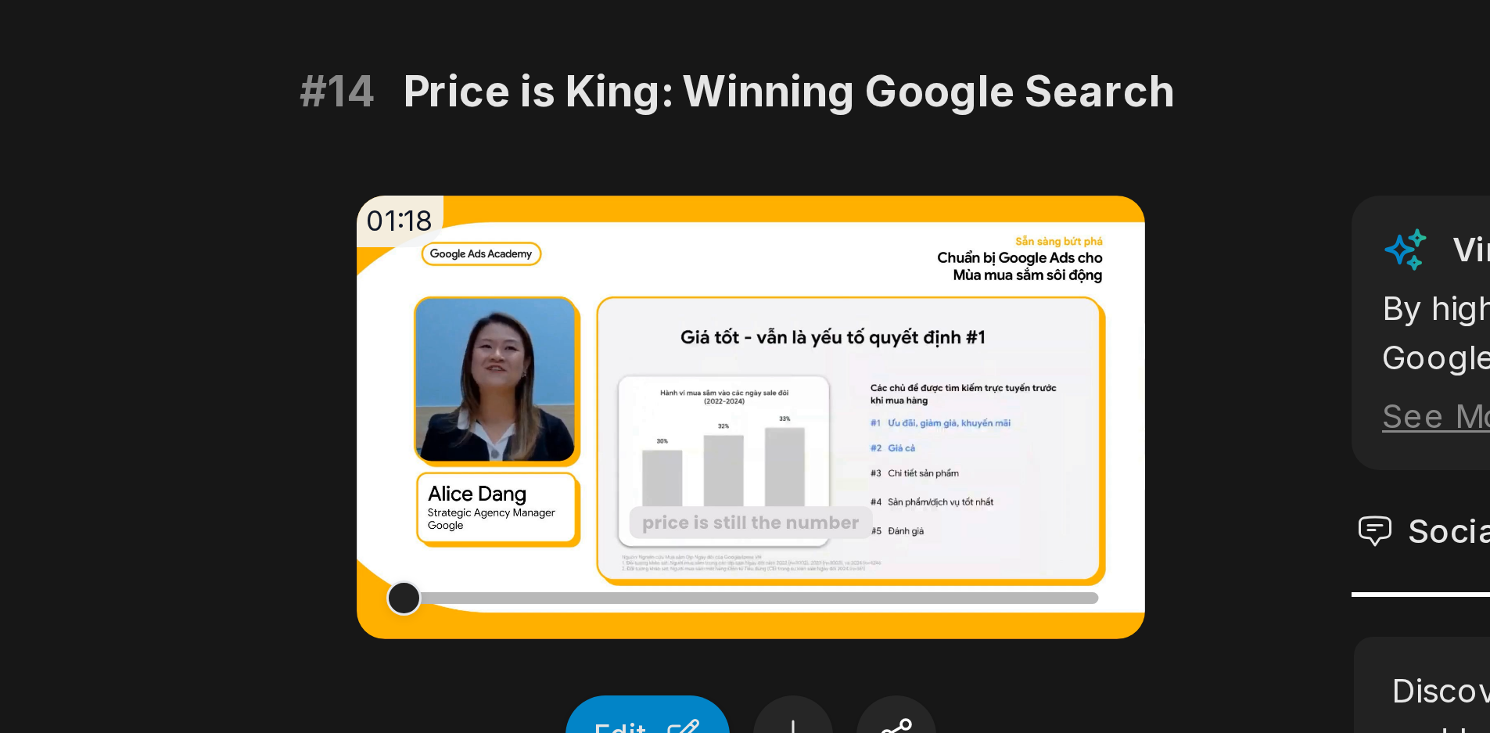
scroll to position [1058, 0]
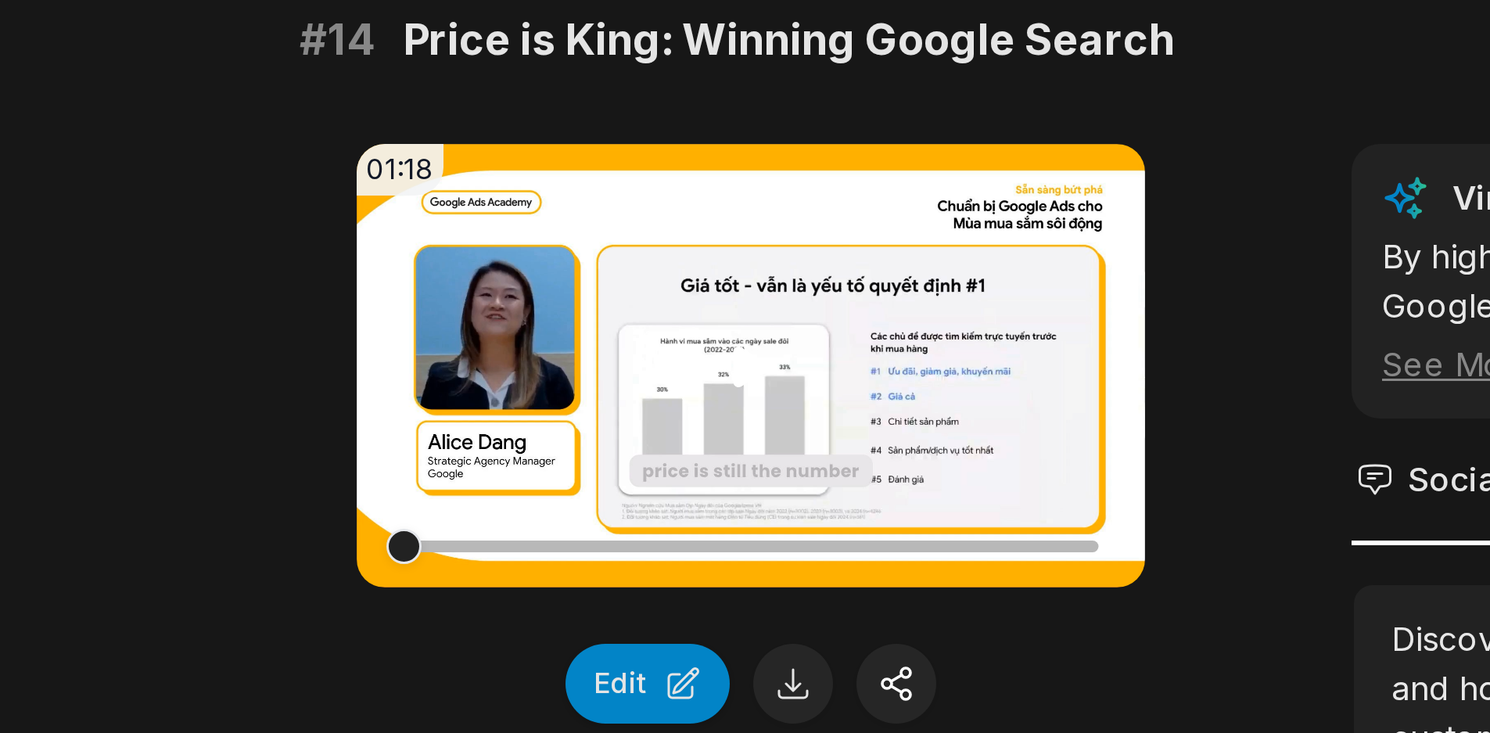
click at [515, 612] on icon at bounding box center [518, 610] width 12 height 13
click at [527, 713] on button at bounding box center [531, 716] width 27 height 27
click at [519, 606] on icon at bounding box center [518, 610] width 6 height 10
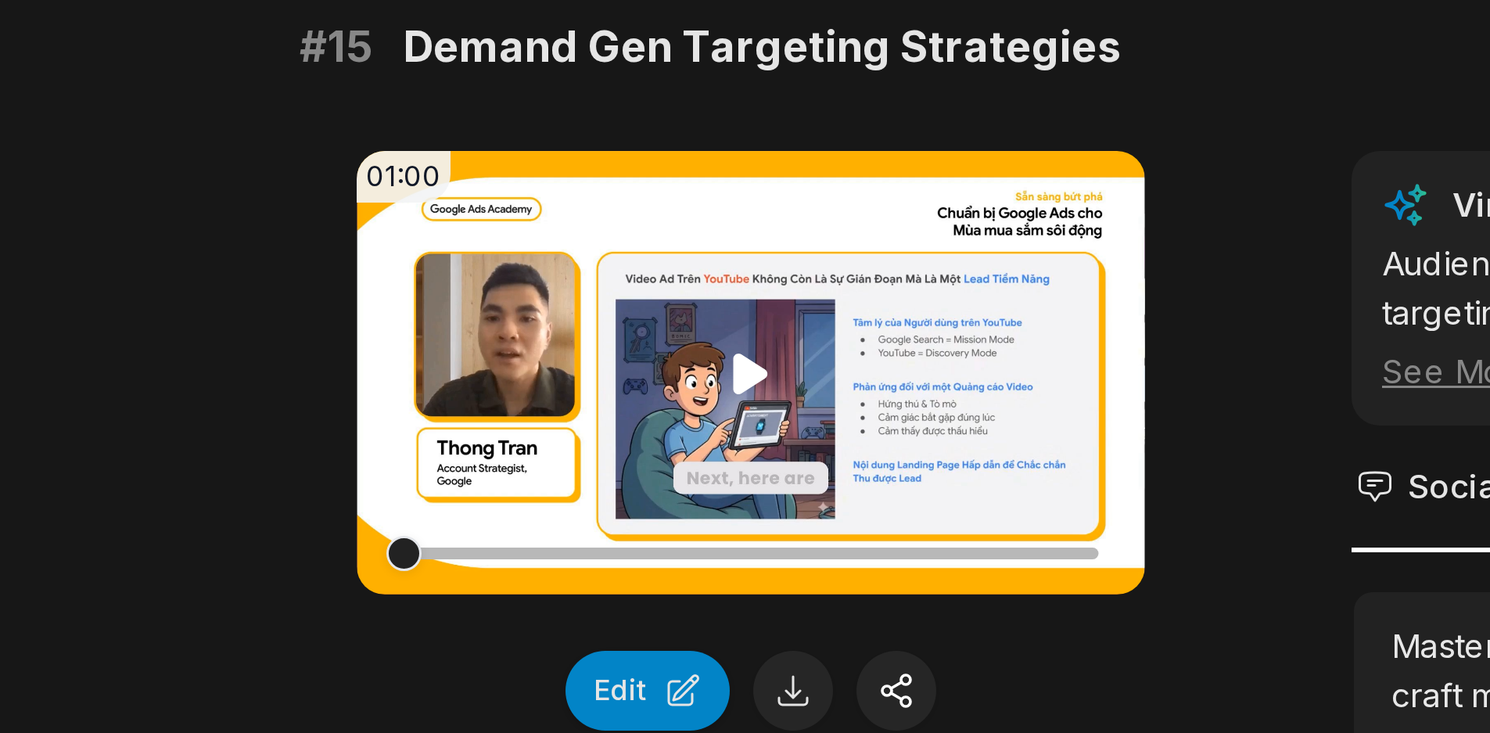
scroll to position [1512, 0]
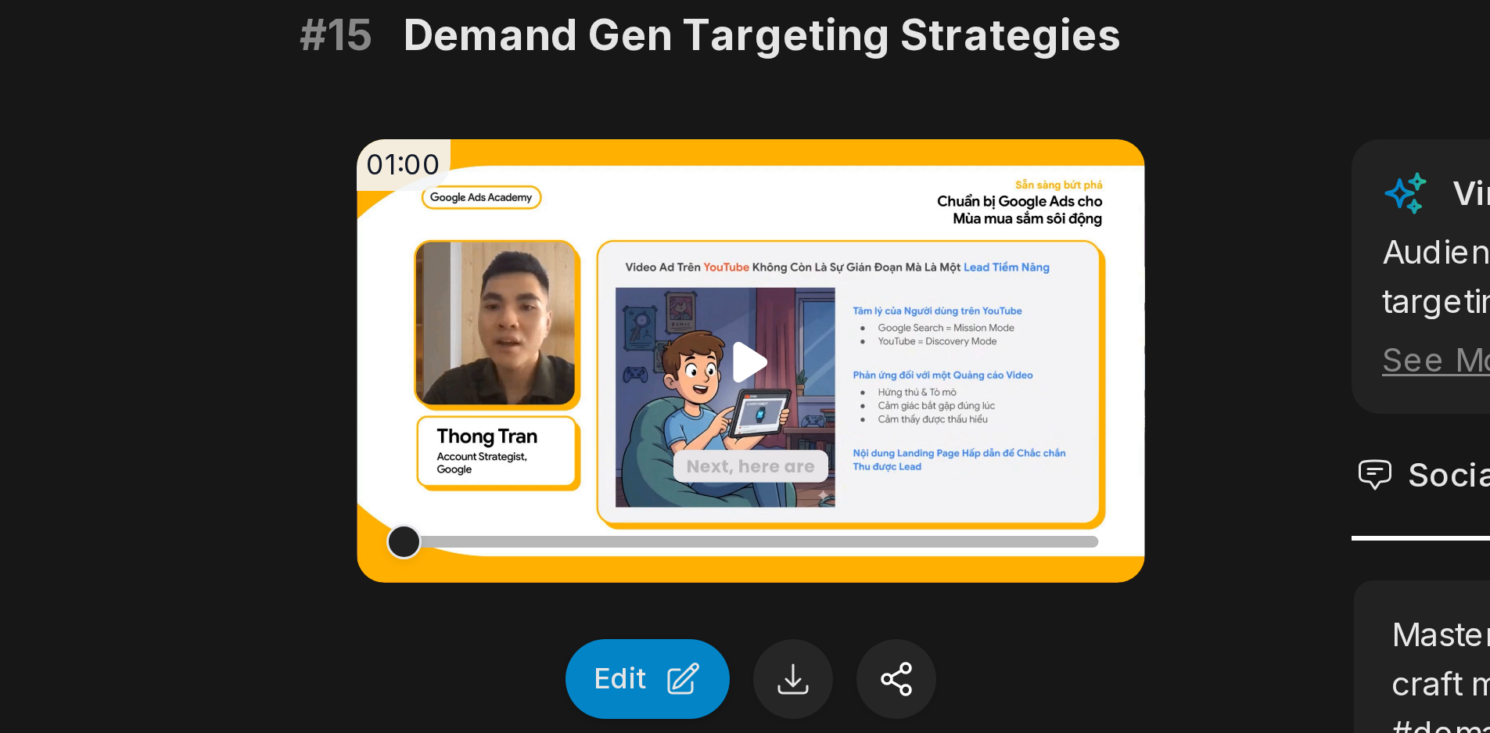
click at [510, 609] on icon at bounding box center [517, 609] width 19 height 19
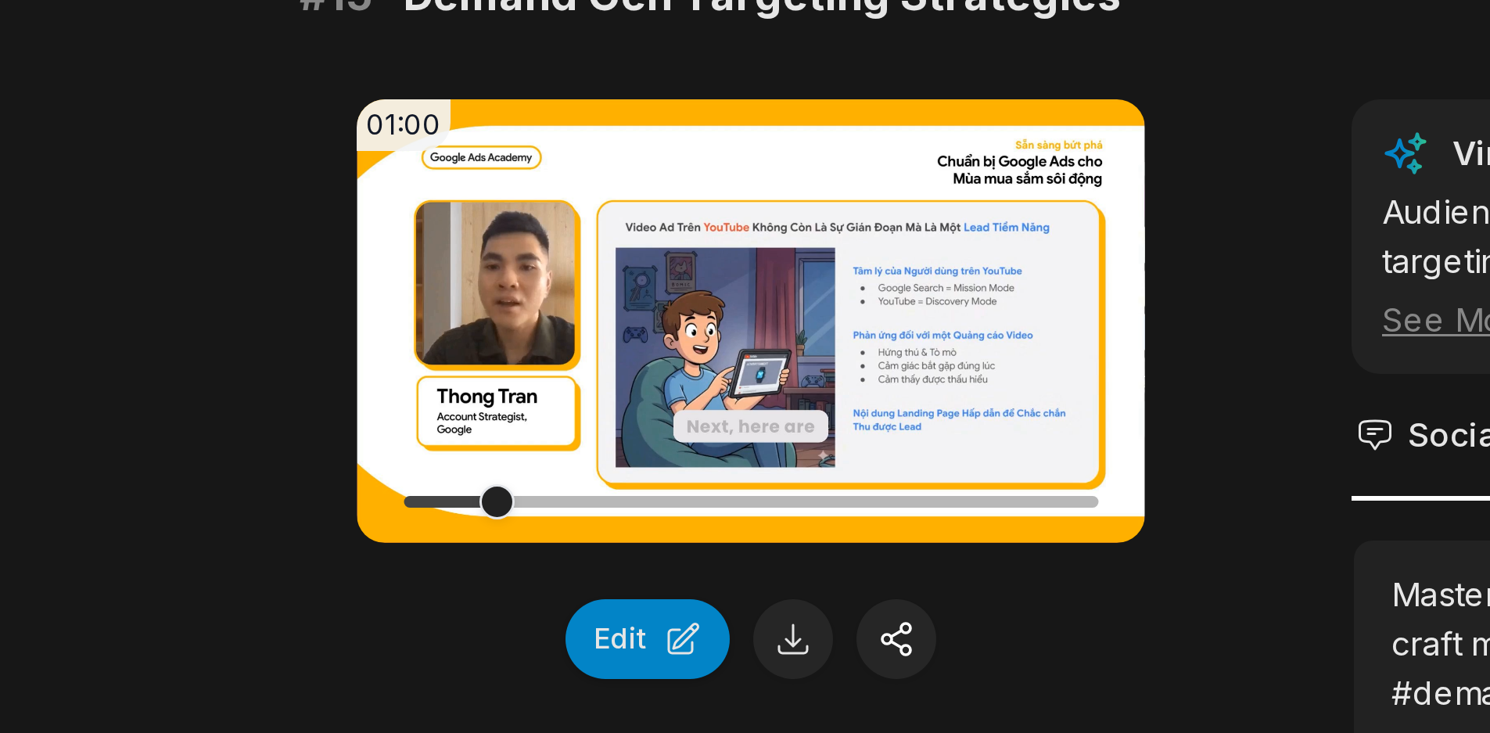
scroll to position [1541, 0]
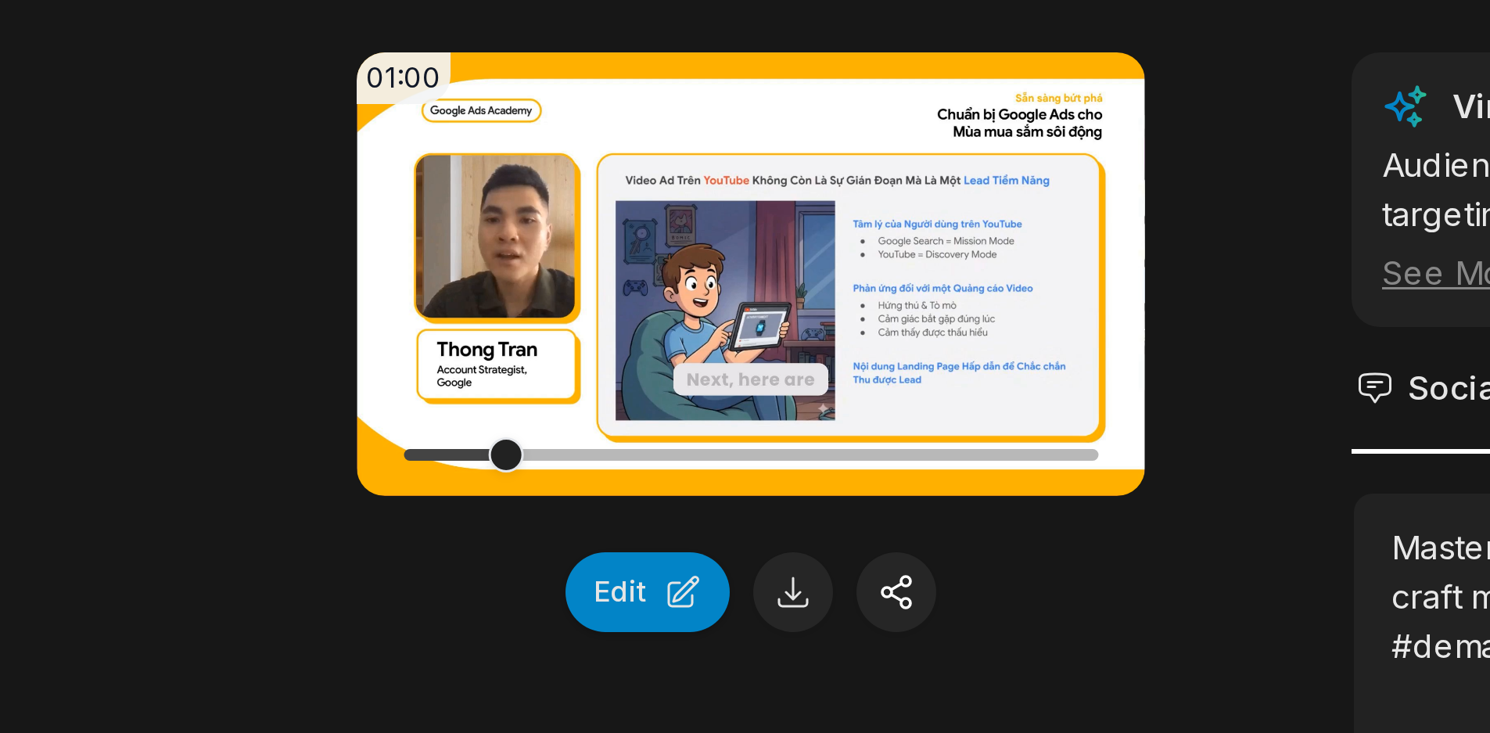
click at [619, 706] on div "01:00 Your browser does not support mp4 format. Edit" at bounding box center [517, 662] width 263 height 313
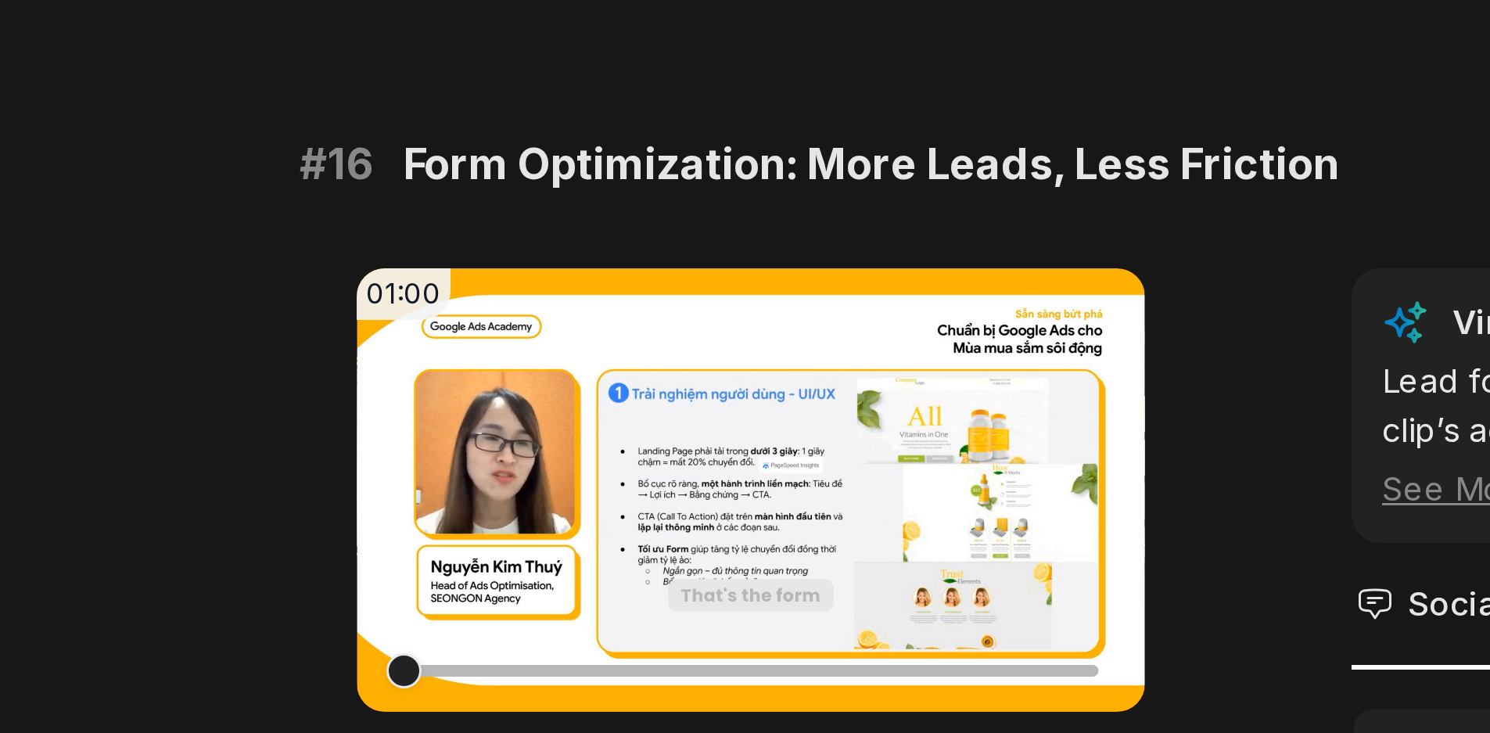
scroll to position [1937, 0]
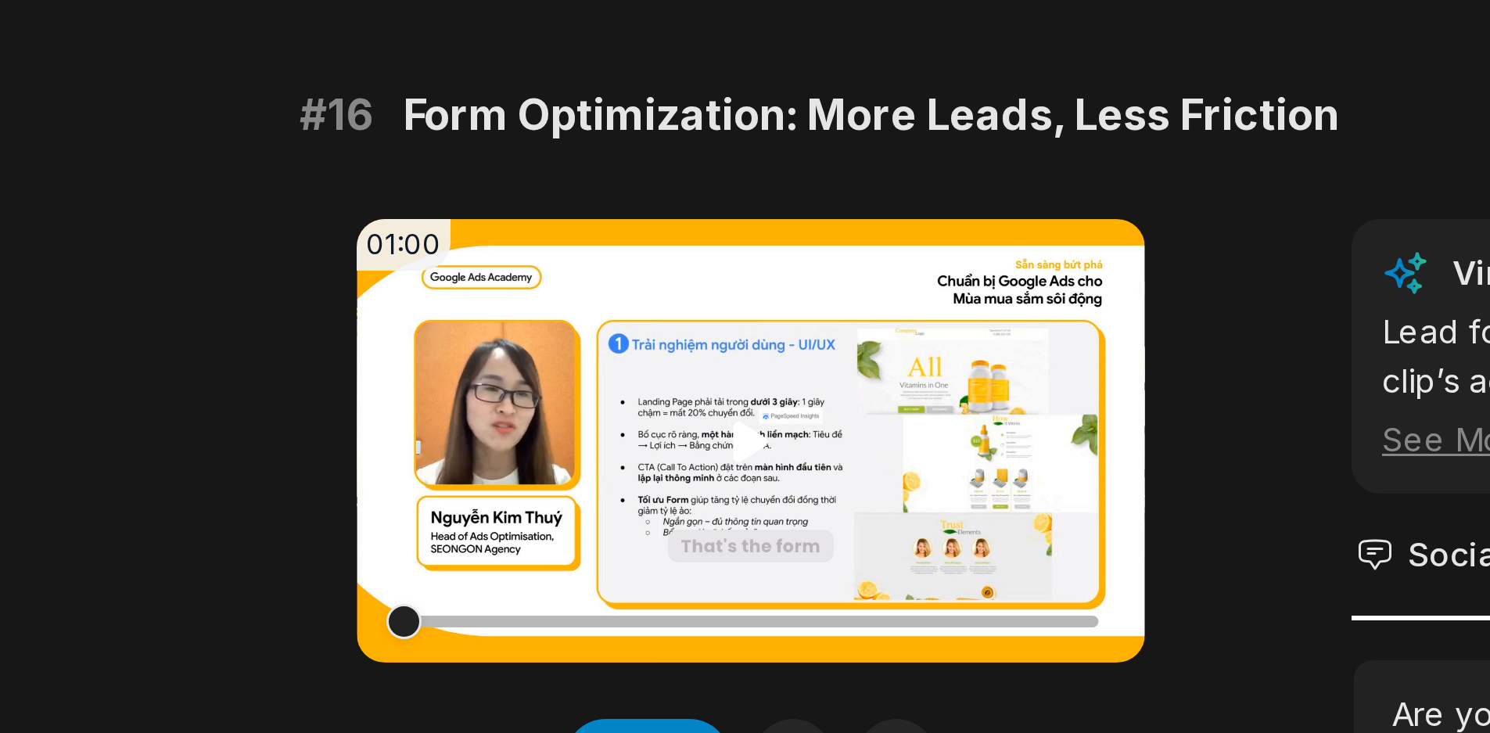
click at [519, 641] on icon at bounding box center [517, 636] width 19 height 19
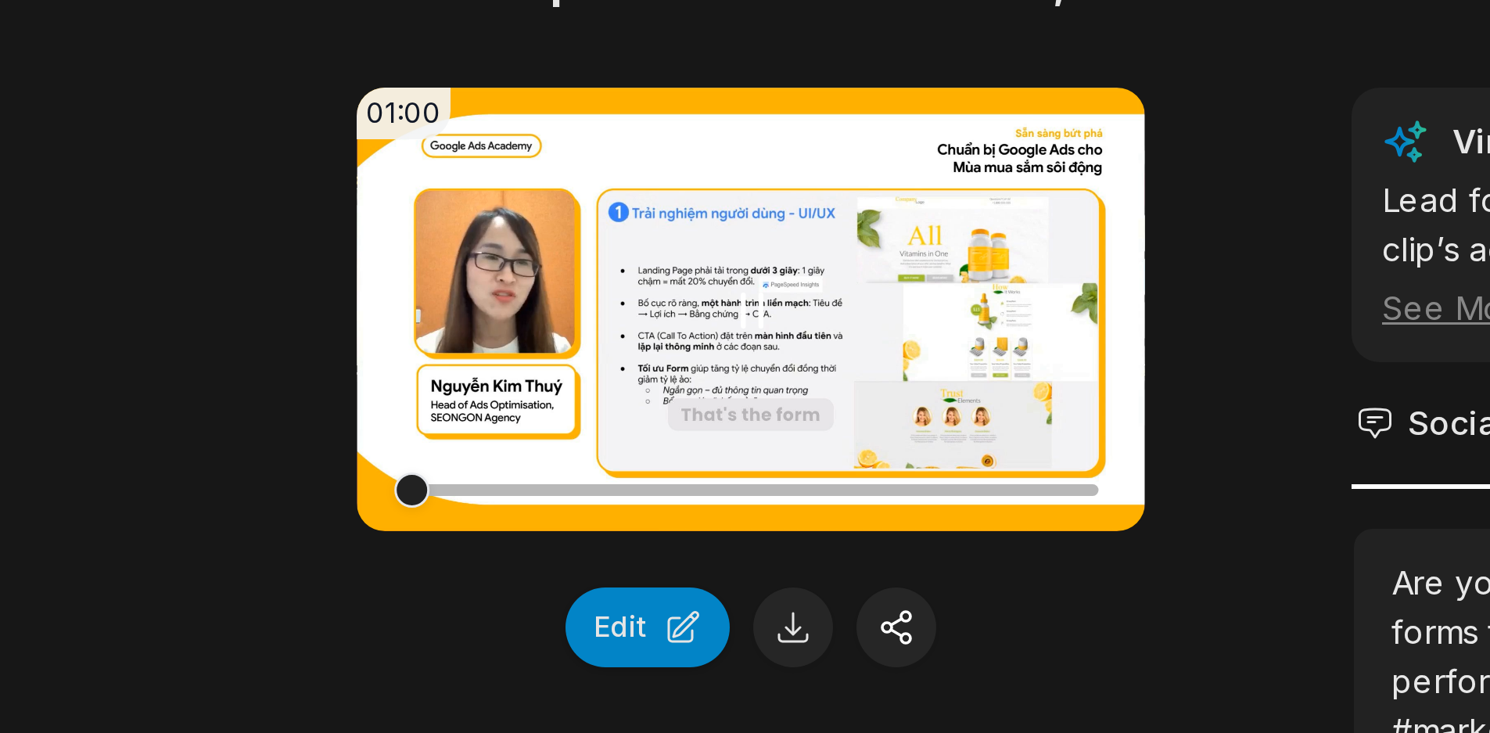
scroll to position [1985, 0]
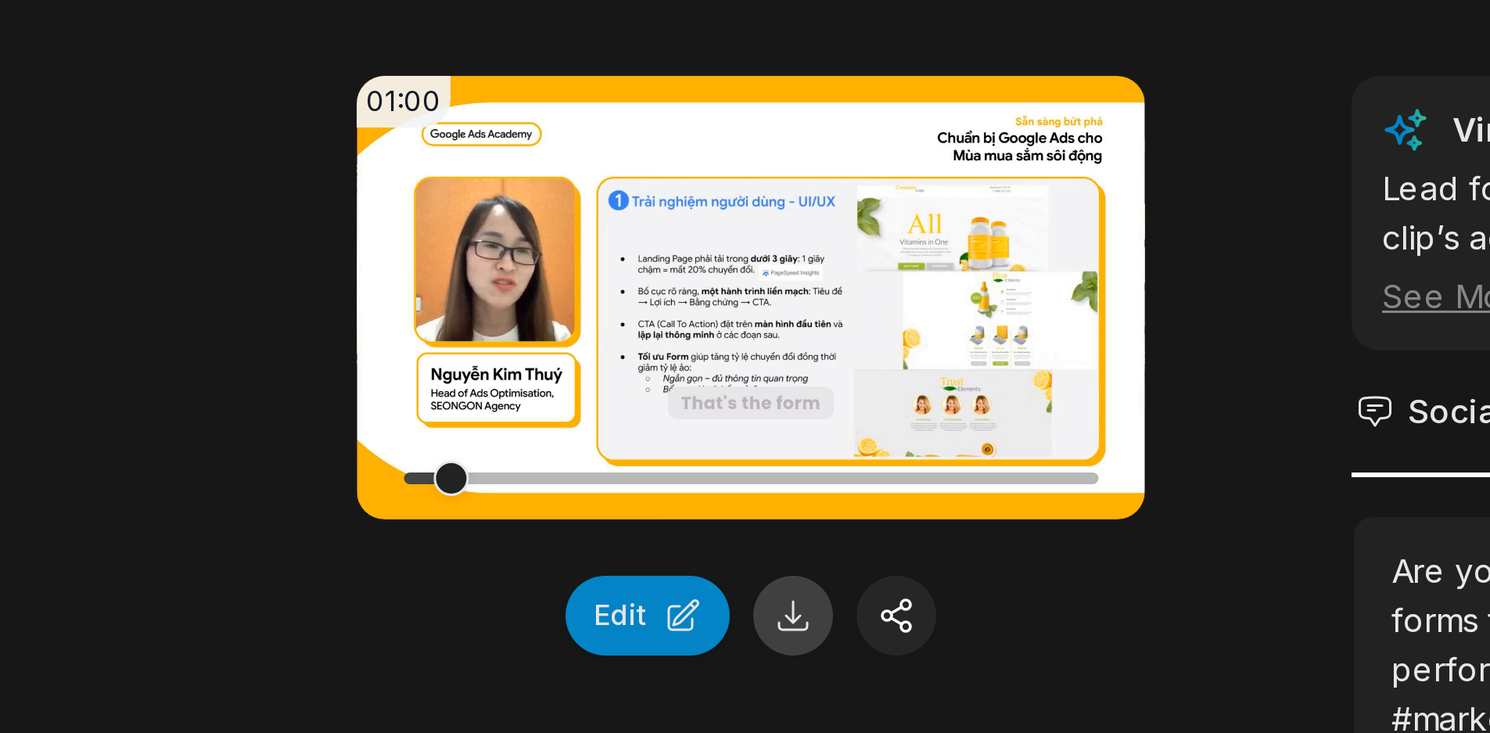
click at [531, 695] on button at bounding box center [531, 694] width 27 height 27
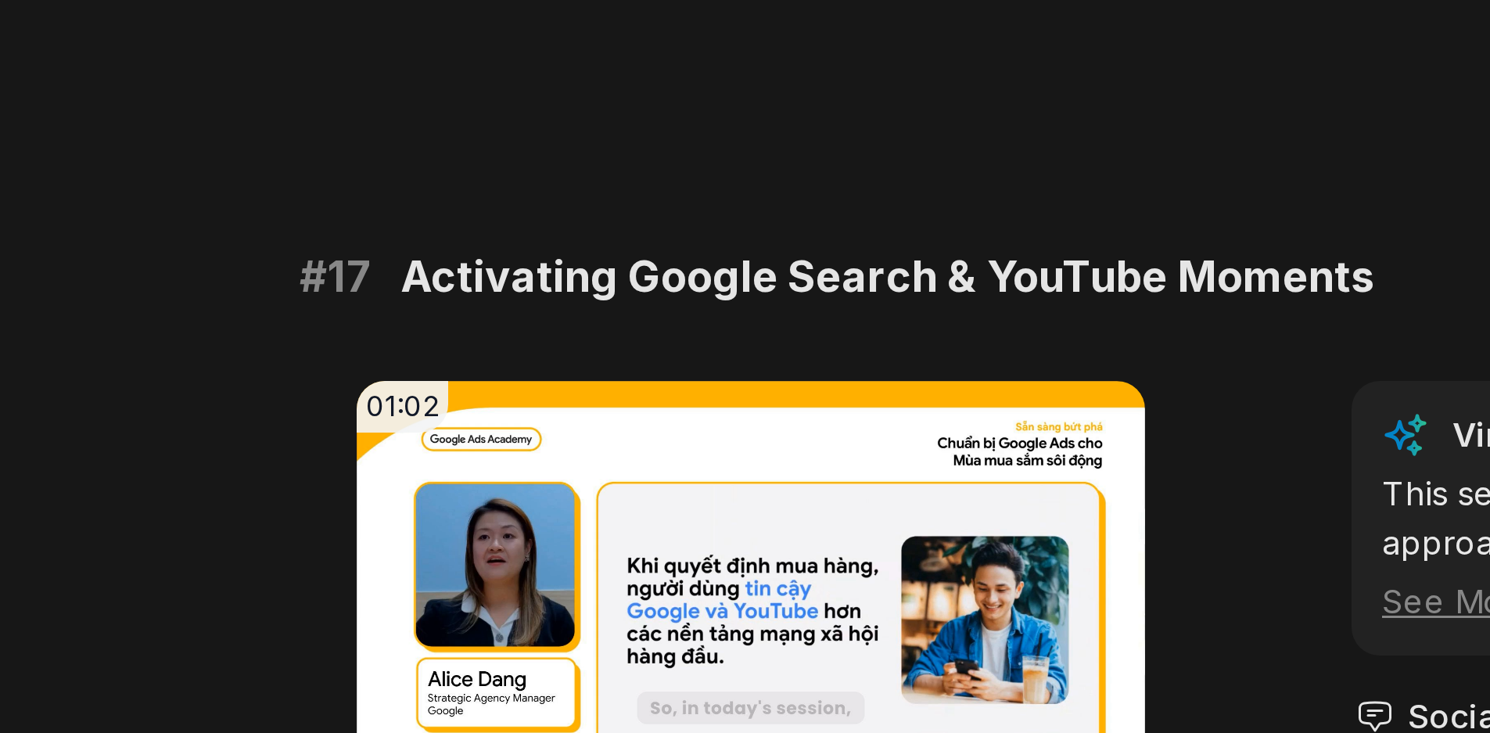
click at [531, 579] on span "Activating Google Search & YouTube Moments" at bounding box center [562, 581] width 325 height 22
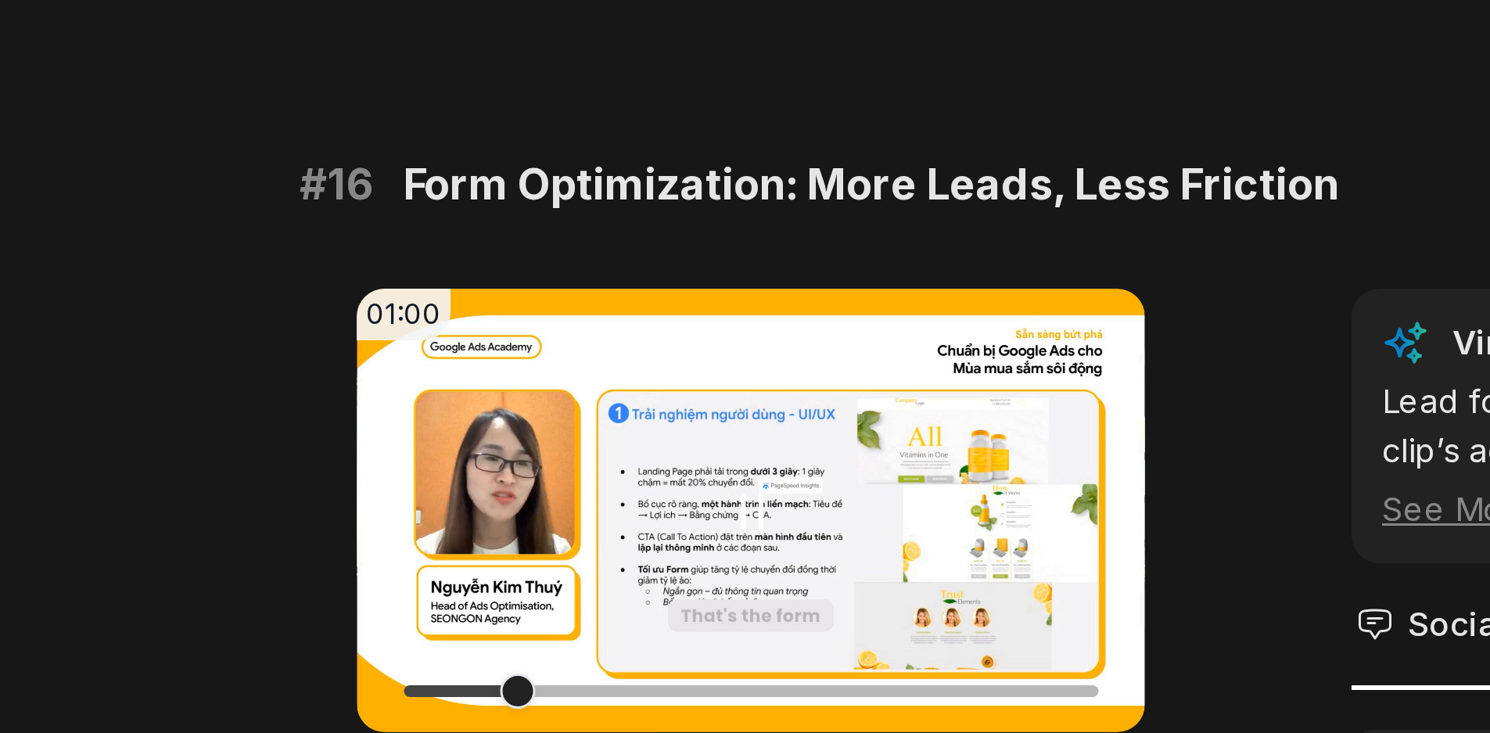
click at [500, 228] on video "Your browser does not support mp4 format." at bounding box center [517, 239] width 263 height 148
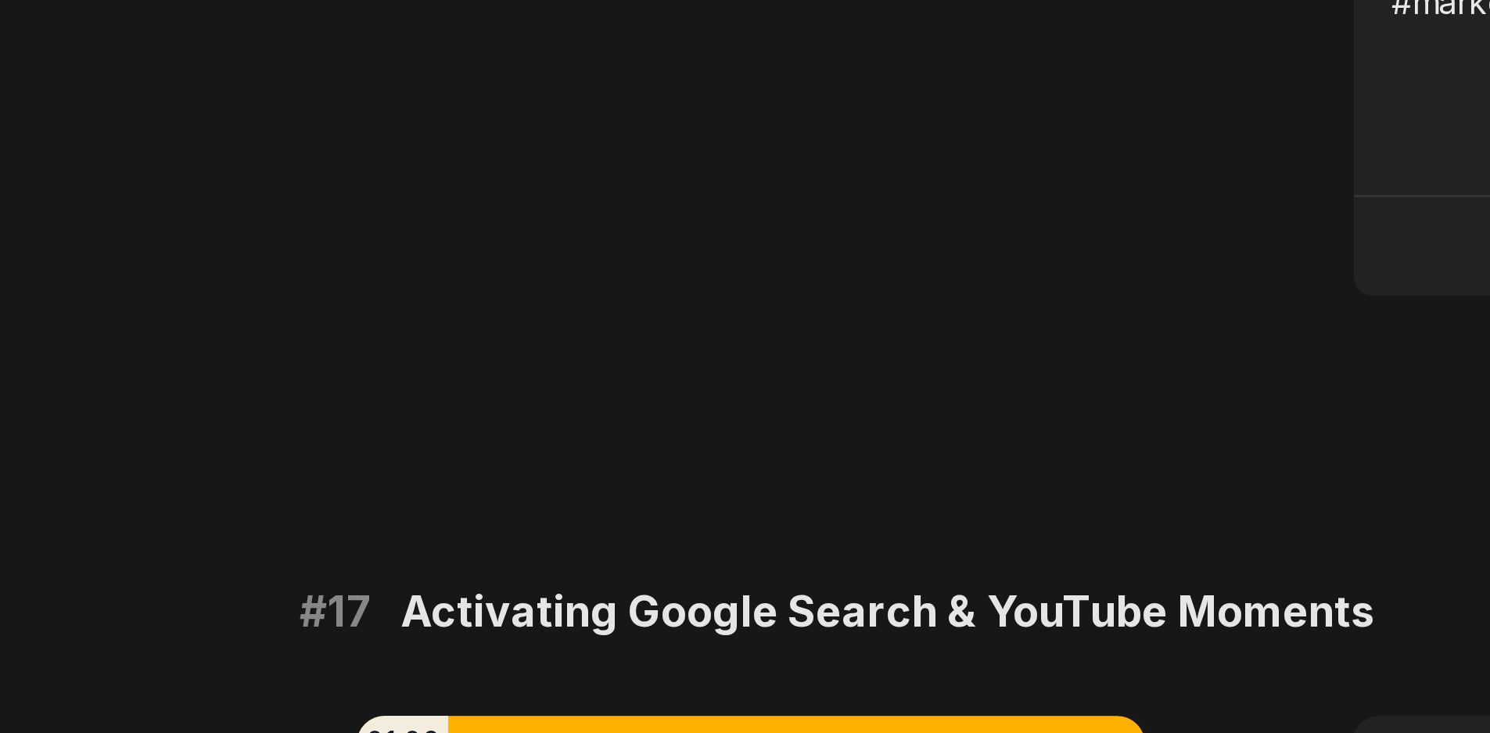
scroll to position [2424, 0]
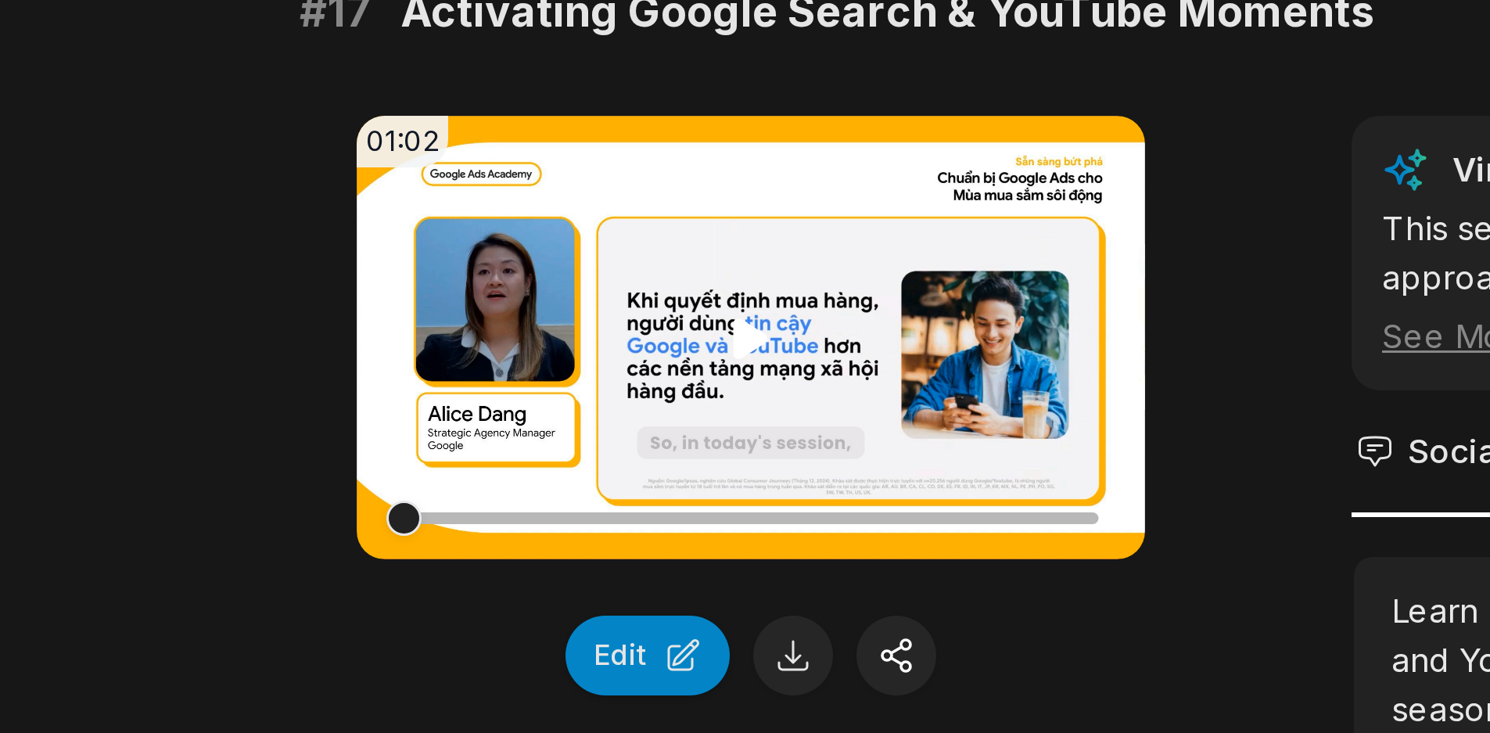
click at [520, 605] on icon at bounding box center [517, 601] width 19 height 19
click at [426, 657] on div at bounding box center [517, 661] width 232 height 27
click at [461, 659] on div at bounding box center [517, 661] width 232 height 4
click at [482, 660] on div at bounding box center [517, 661] width 232 height 4
click at [498, 661] on div at bounding box center [517, 661] width 232 height 4
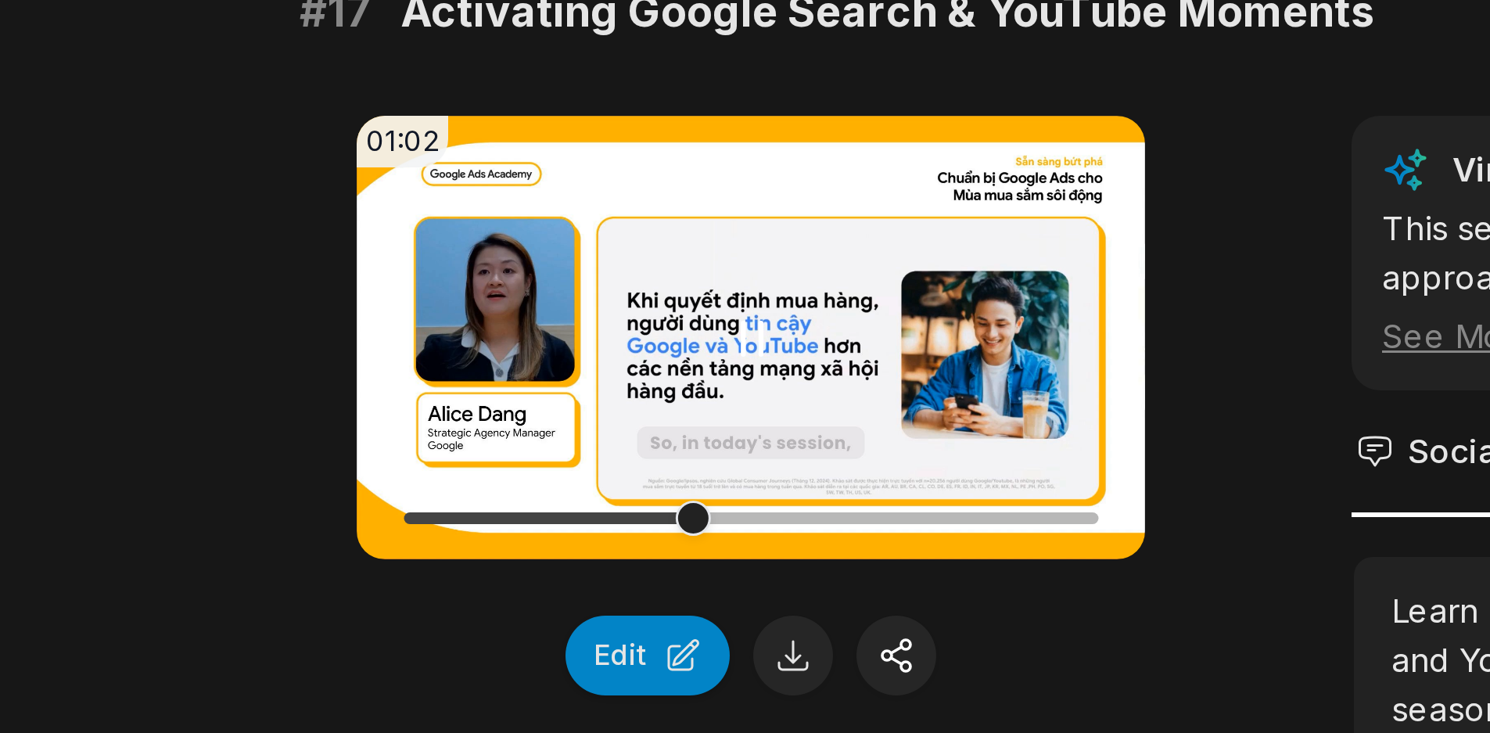
click at [525, 665] on div at bounding box center [517, 661] width 232 height 27
click at [561, 660] on div at bounding box center [517, 661] width 232 height 4
click at [558, 660] on div at bounding box center [517, 661] width 232 height 4
click at [515, 598] on icon at bounding box center [517, 601] width 19 height 19
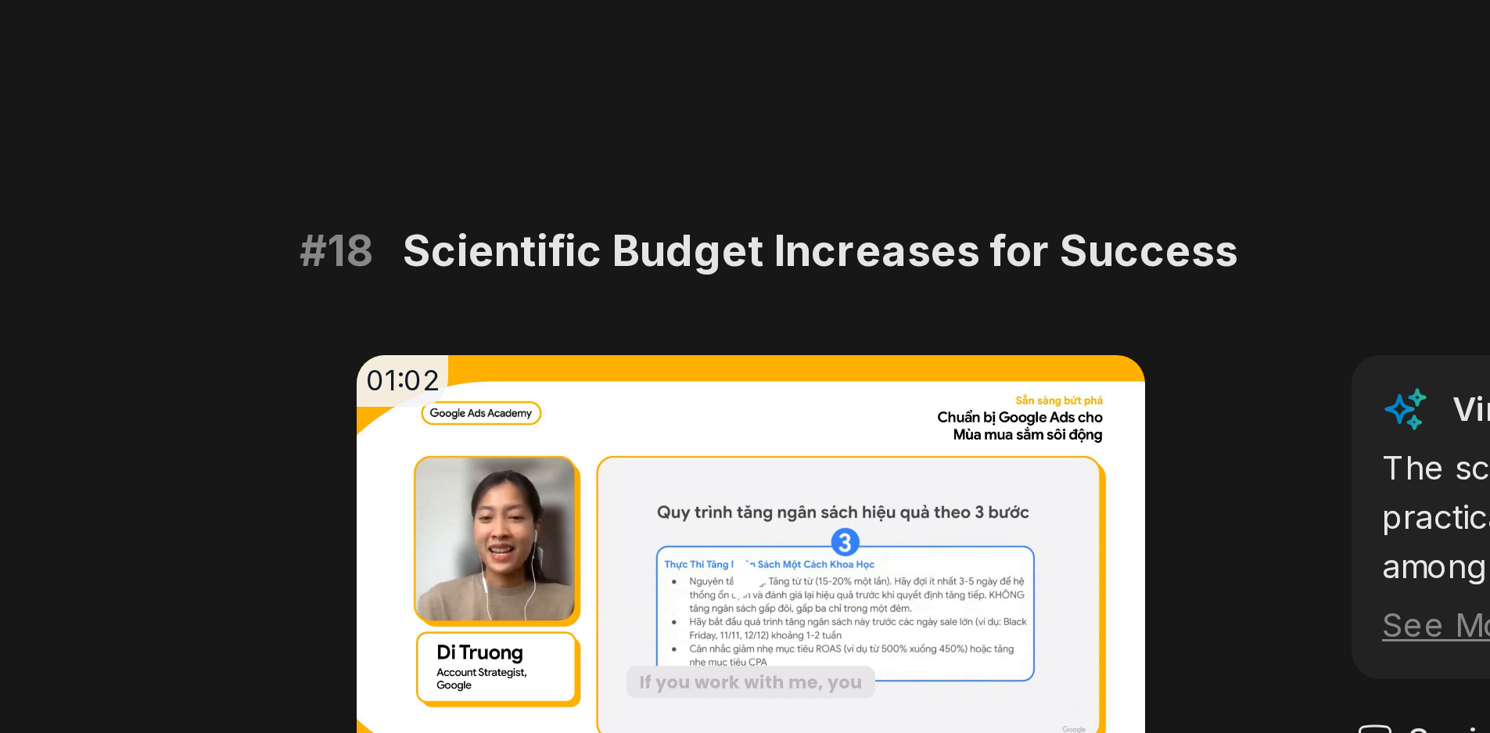
scroll to position [2877, 0]
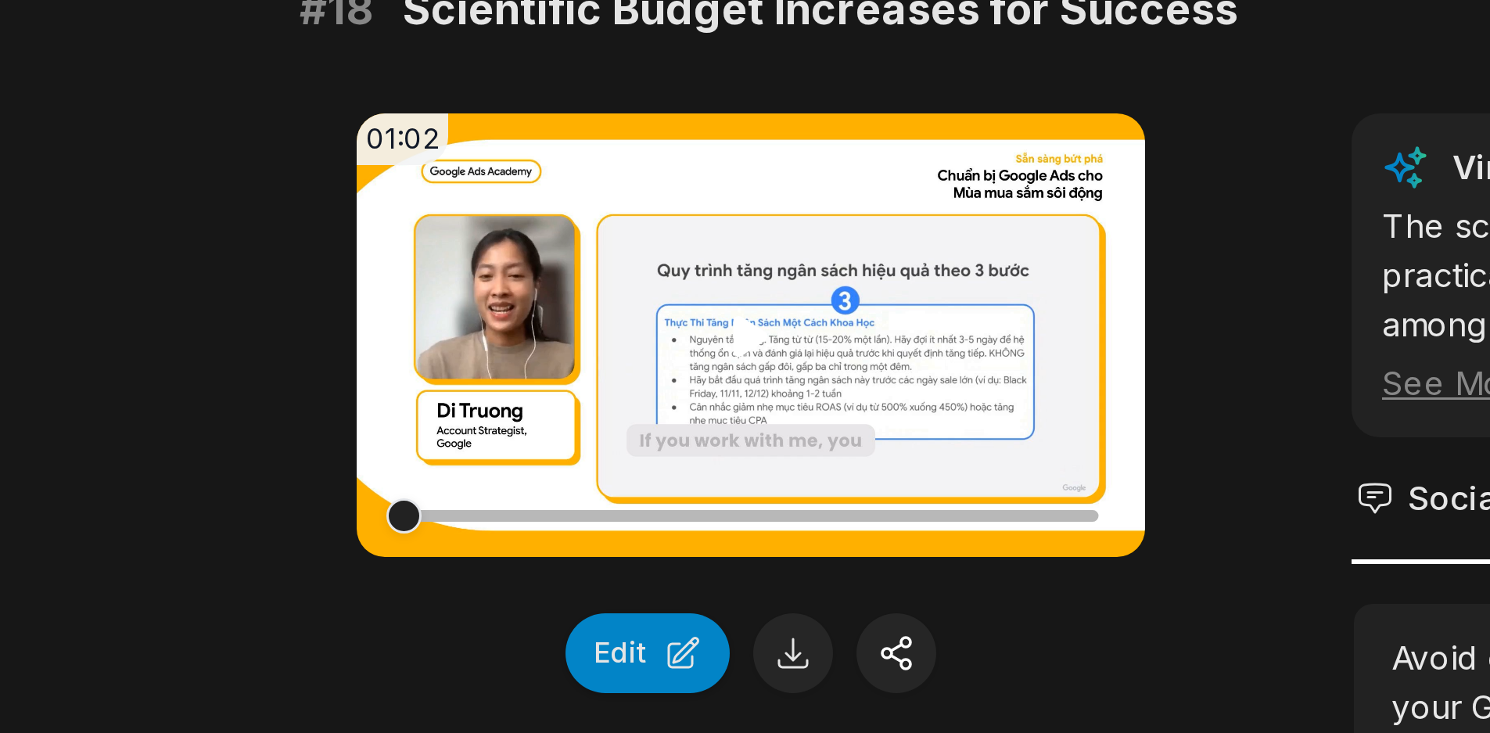
click at [544, 602] on video "Your browser does not support mp4 format." at bounding box center [517, 600] width 263 height 148
click at [530, 702] on button at bounding box center [531, 706] width 27 height 27
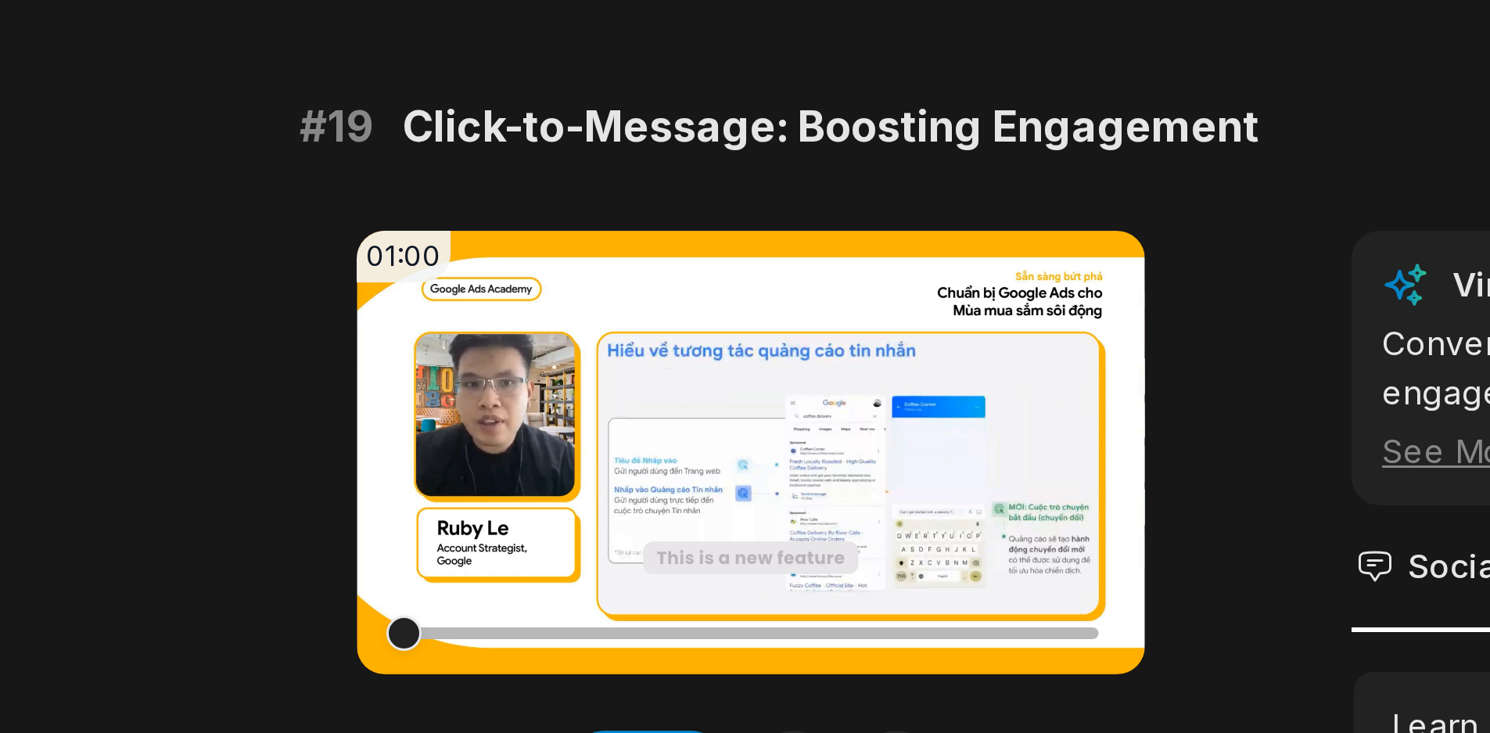
scroll to position [3370, 0]
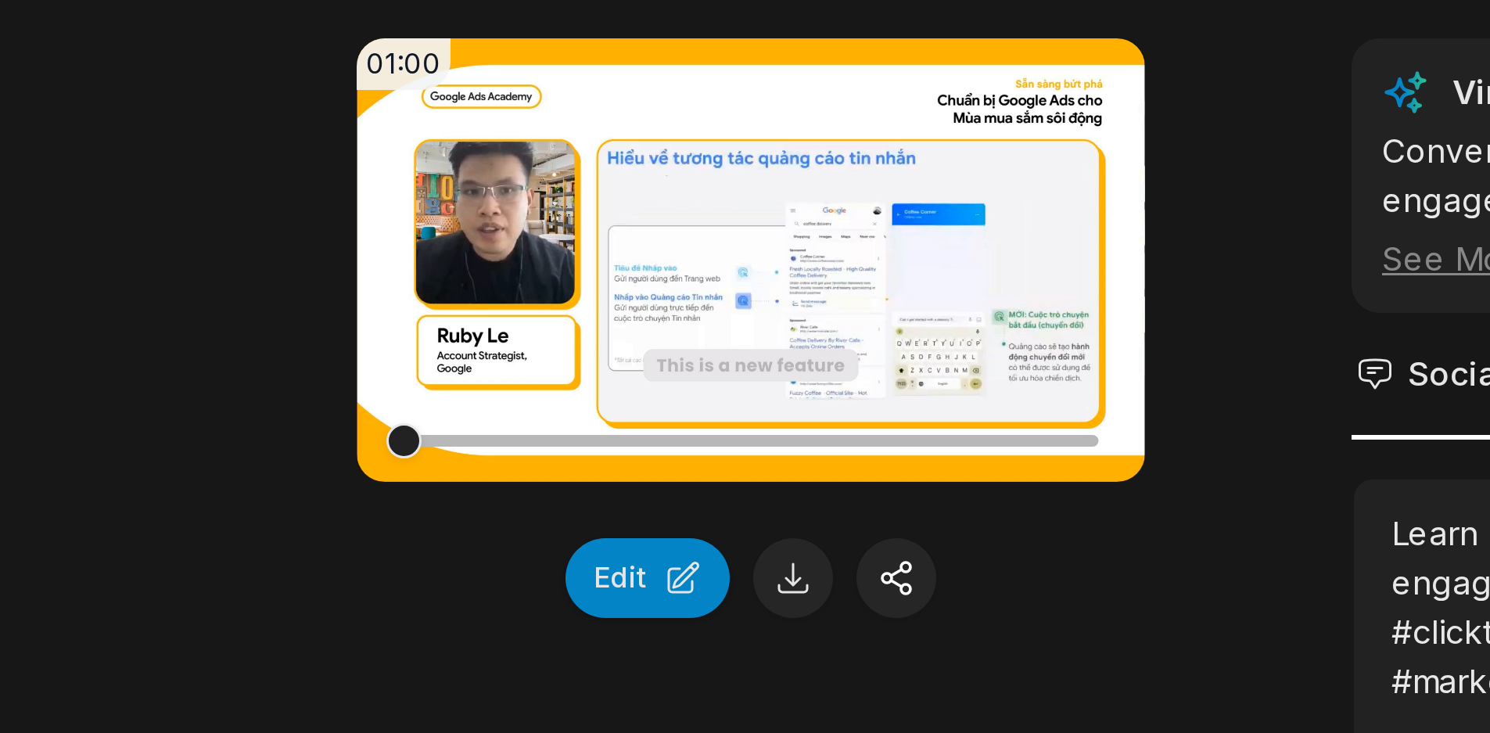
click at [606, 713] on div "01:00 Your browser does not support mp4 format. Edit" at bounding box center [517, 657] width 263 height 313
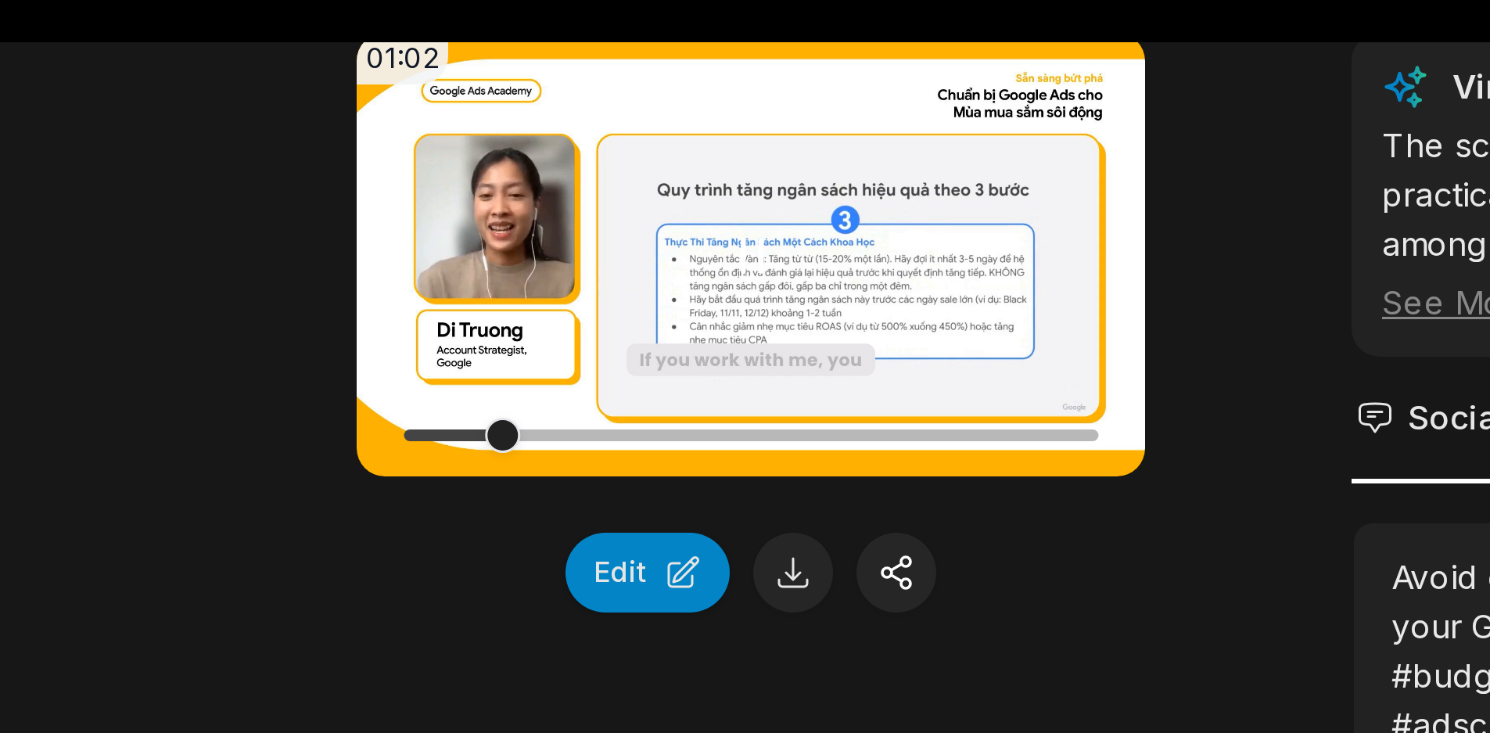
click at [518, 113] on icon at bounding box center [517, 108] width 19 height 19
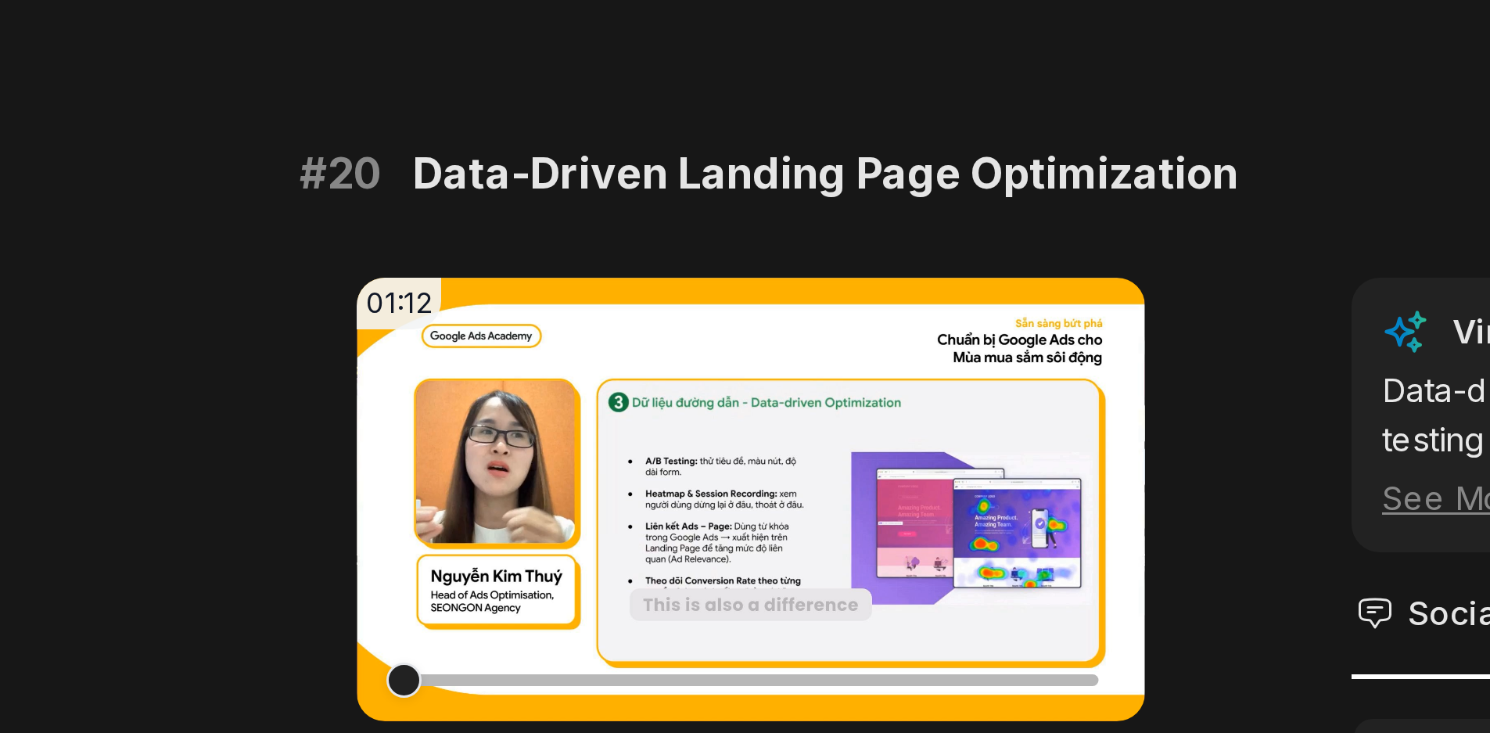
scroll to position [3748, 0]
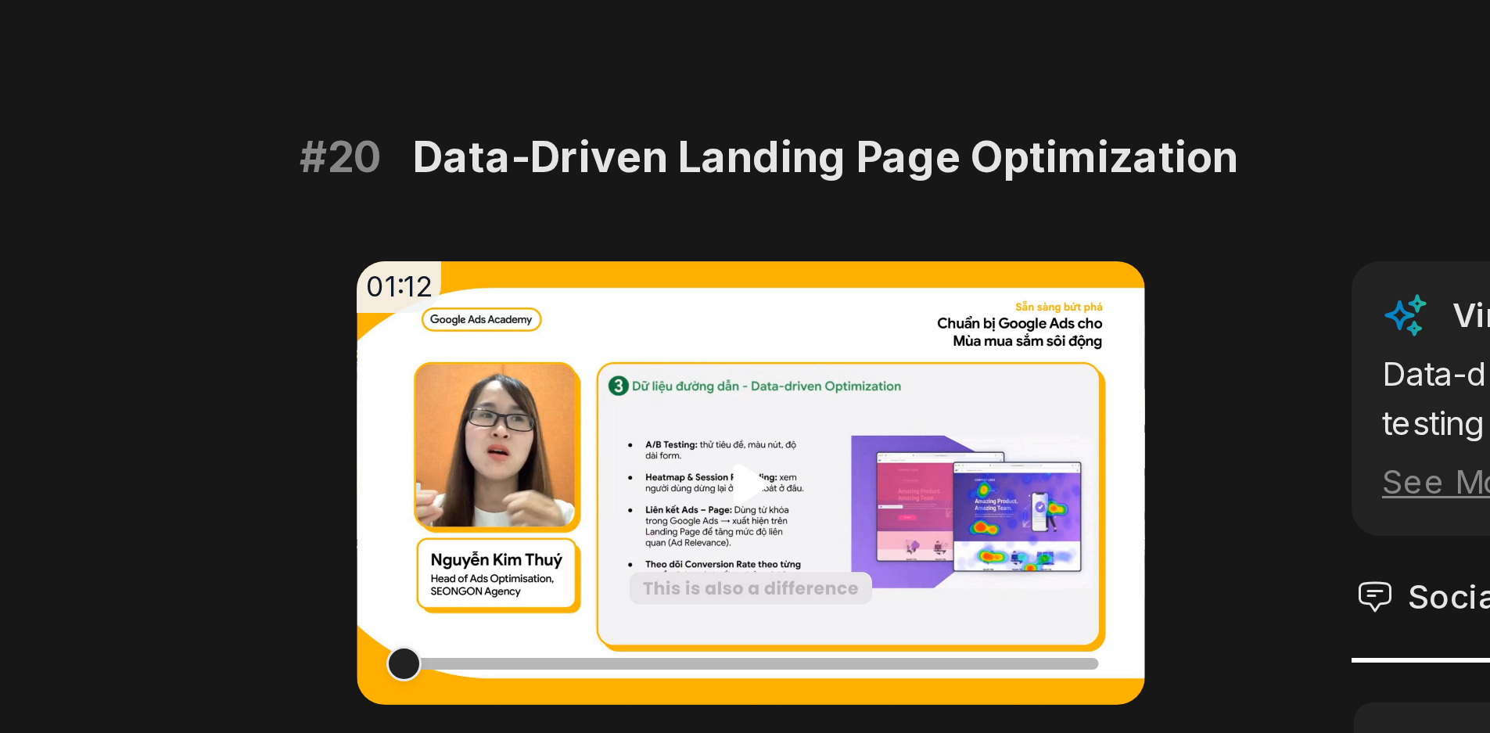
click at [526, 637] on video "Your browser does not support mp4 format." at bounding box center [517, 650] width 263 height 148
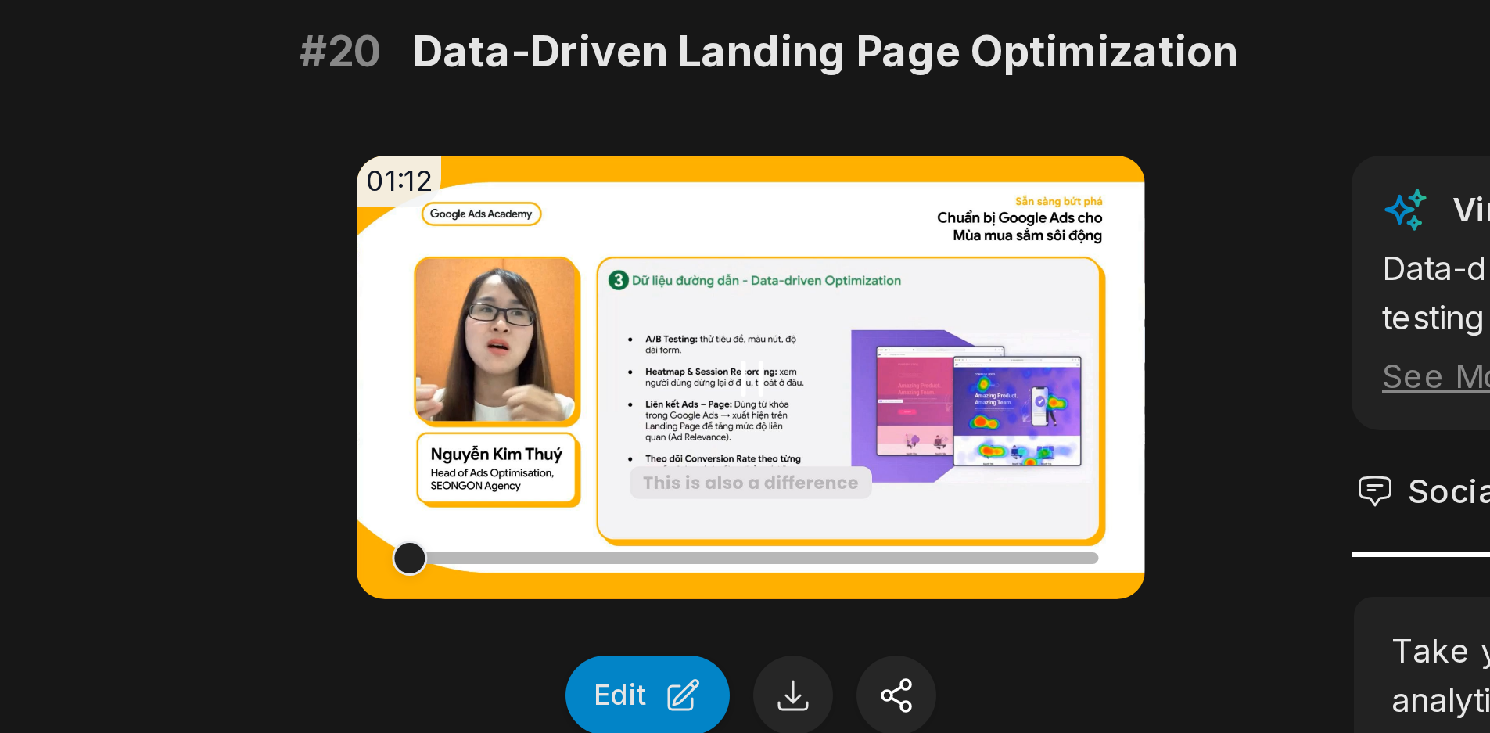
scroll to position [3806, 0]
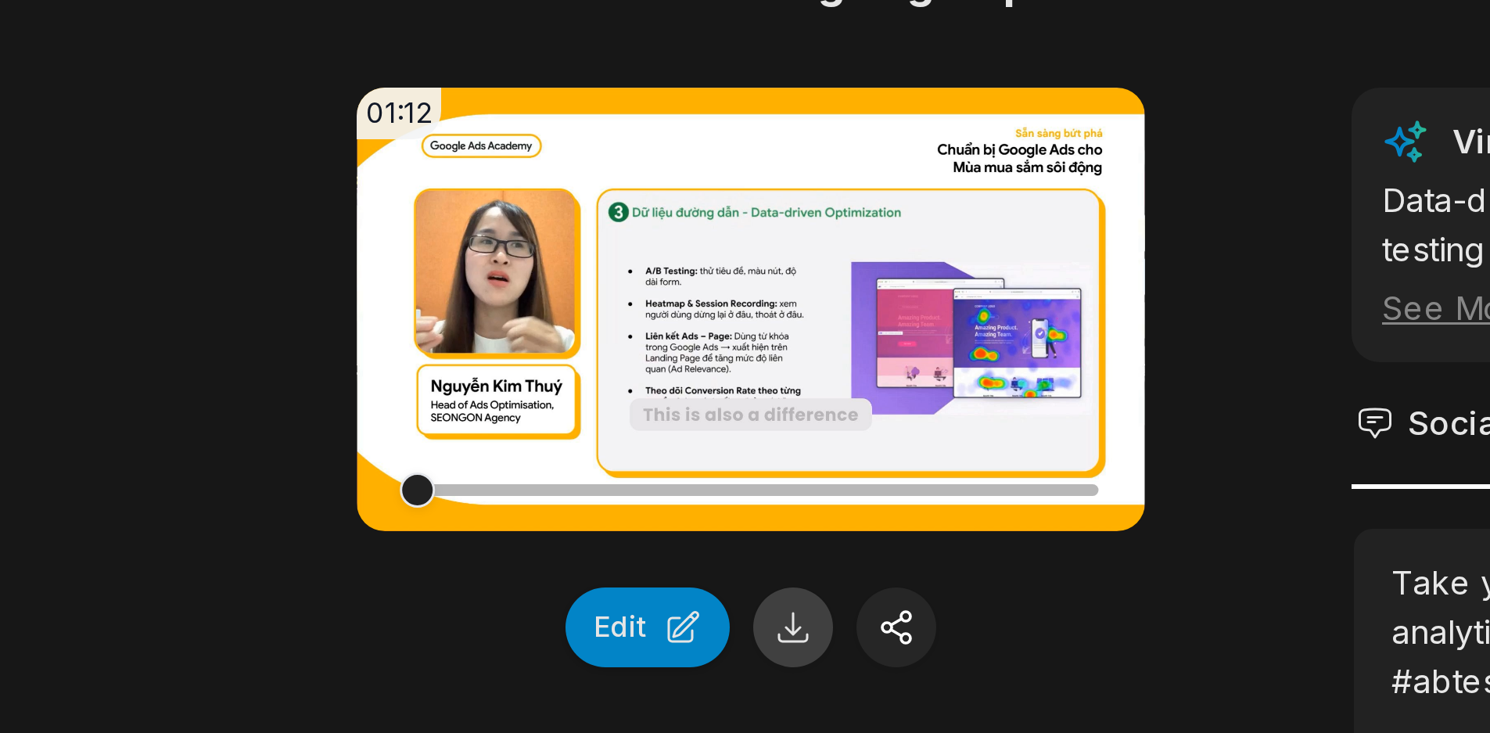
click at [528, 691] on button at bounding box center [531, 697] width 27 height 27
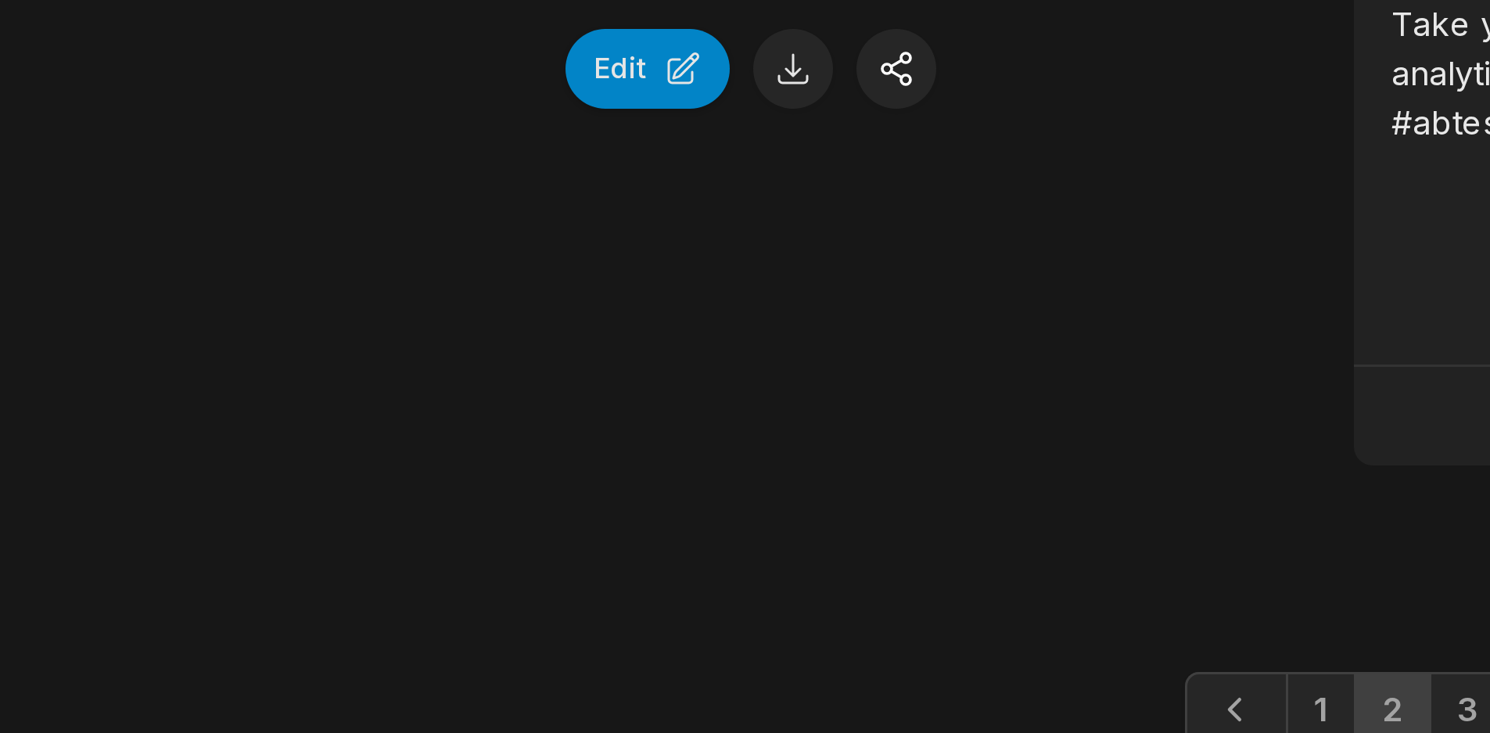
scroll to position [3991, 0]
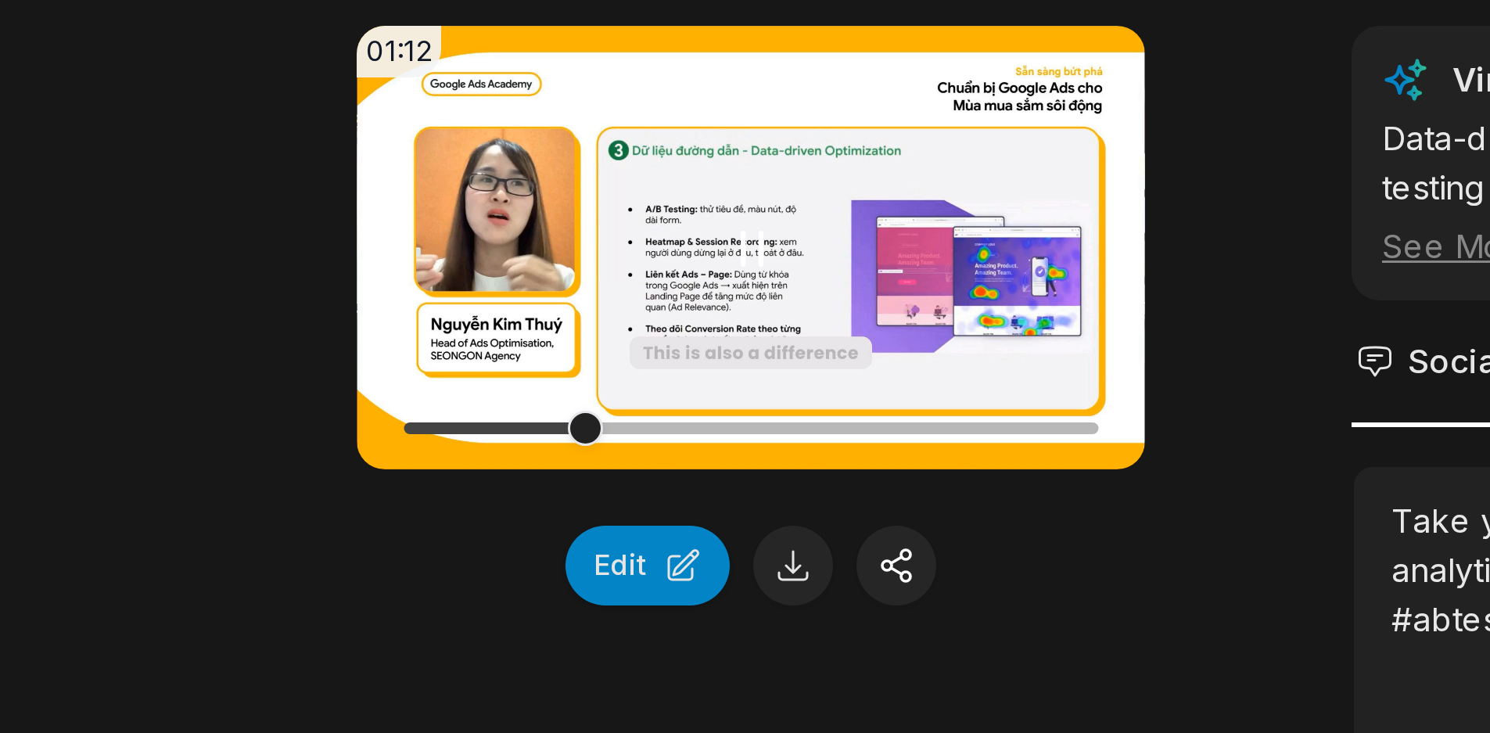
click at [537, 406] on video "Your browser does not support mp4 format." at bounding box center [517, 407] width 263 height 148
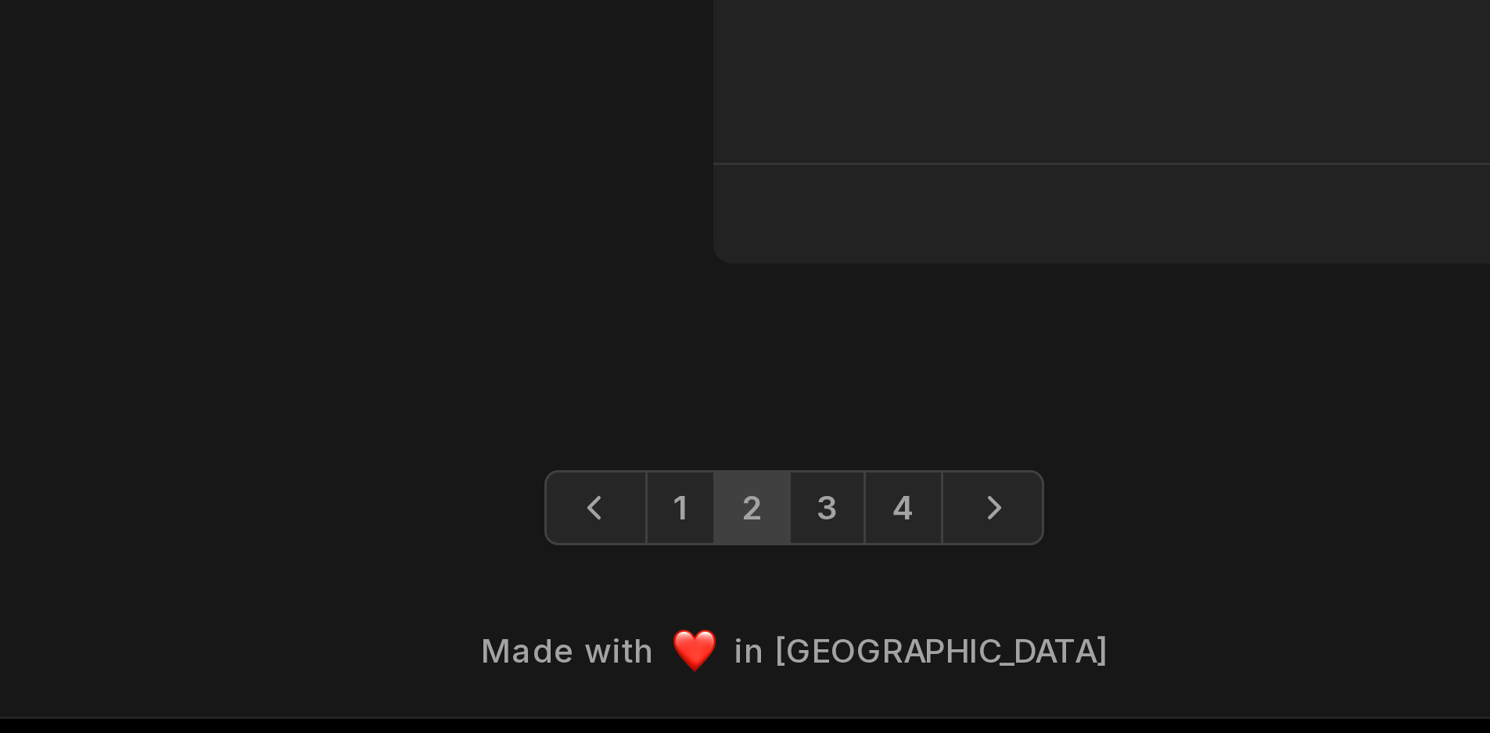
scroll to position [4060, 0]
